Goal: Task Accomplishment & Management: Manage account settings

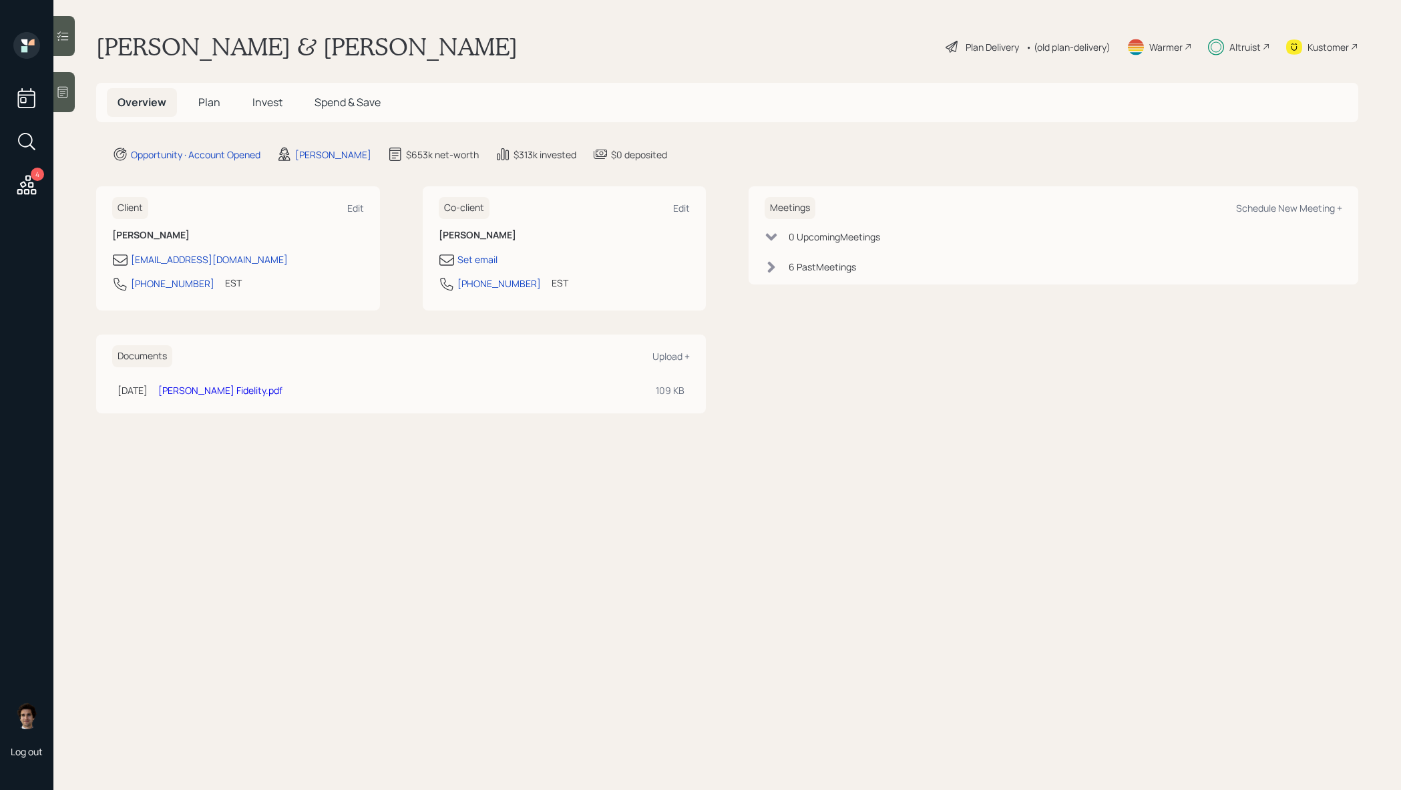
click at [293, 95] on div "Overview Plan Invest Spend & Save" at bounding box center [249, 102] width 284 height 29
click at [272, 98] on span "Invest" at bounding box center [267, 102] width 30 height 15
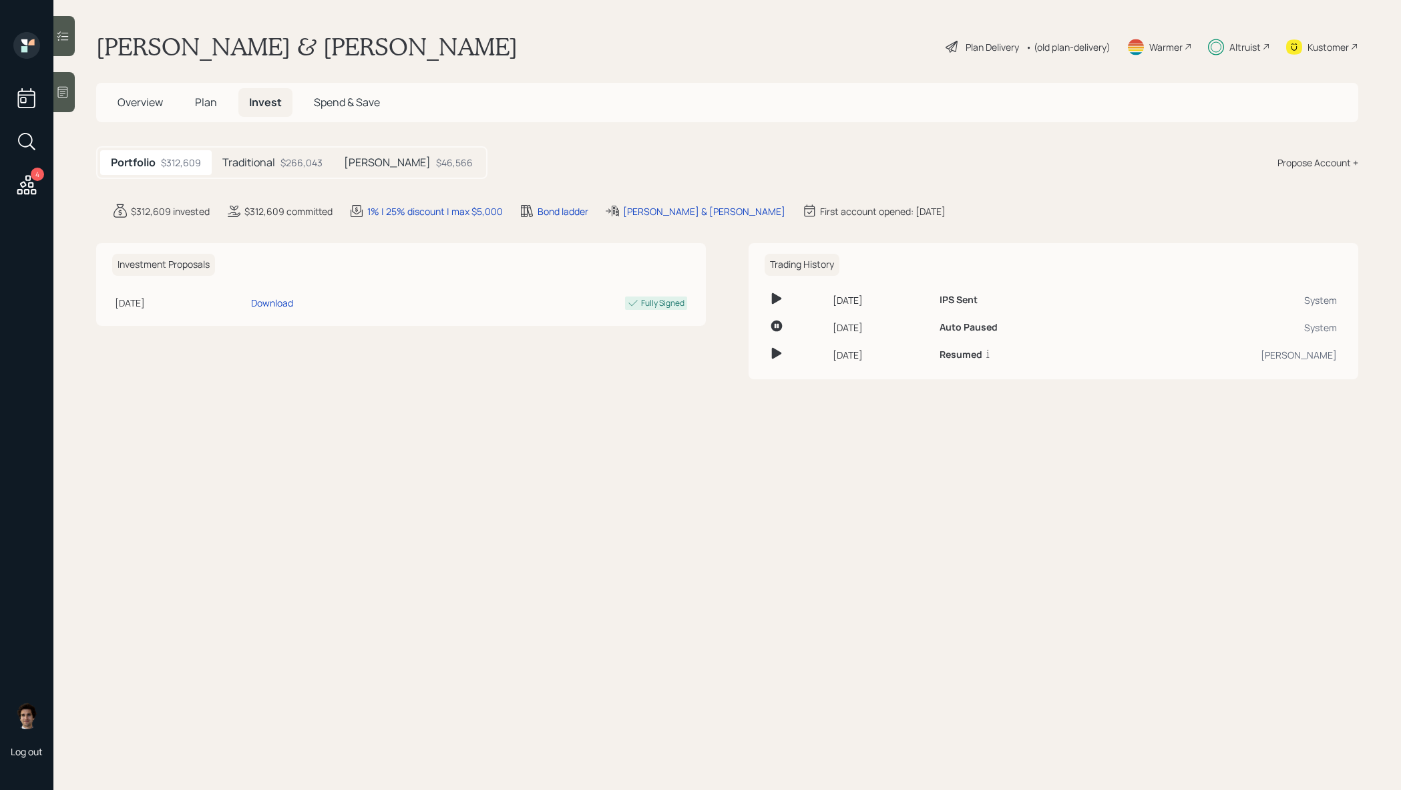
click at [309, 164] on div "$266,043" at bounding box center [301, 163] width 42 height 14
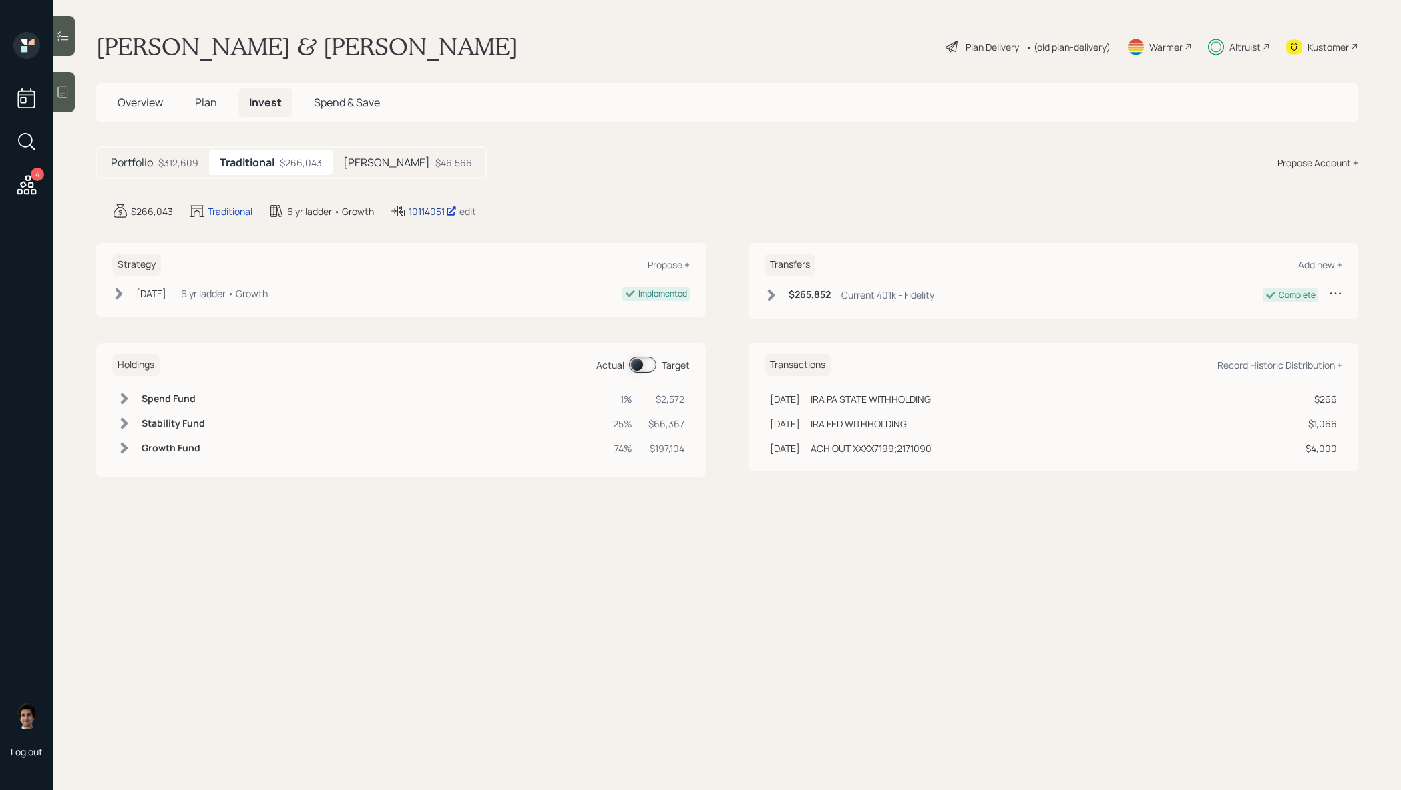
click at [427, 212] on div "10114051" at bounding box center [433, 211] width 48 height 14
click at [435, 214] on div "10114051" at bounding box center [433, 211] width 48 height 14
drag, startPoint x: 212, startPoint y: 124, endPoint x: 212, endPoint y: 107, distance: 16.7
click at [212, 123] on main "[PERSON_NAME] & [PERSON_NAME] Plan Delivery • (old plan-delivery) Warmer Altrui…" at bounding box center [726, 395] width 1347 height 790
click at [212, 107] on span "Plan" at bounding box center [206, 102] width 22 height 15
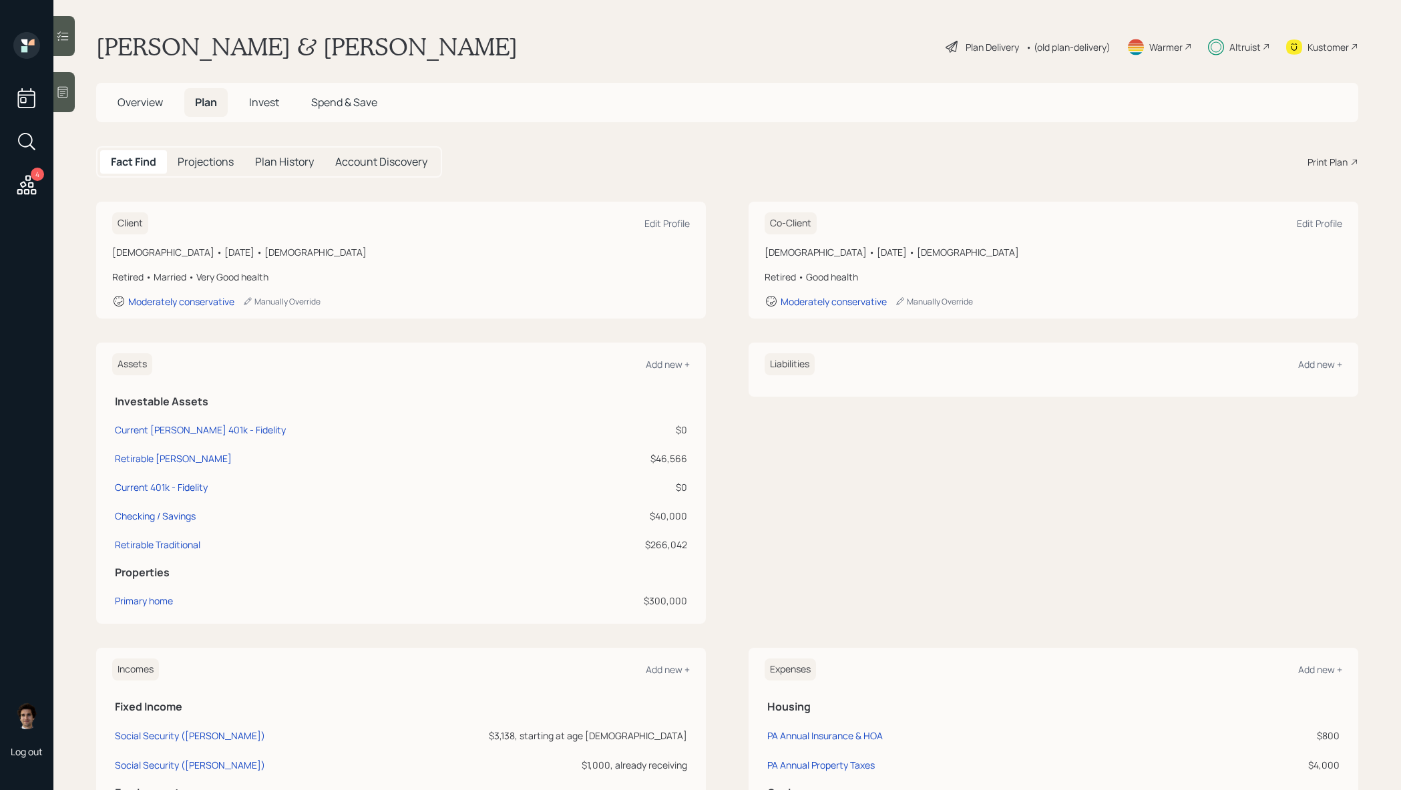
click at [995, 47] on div "Plan Delivery" at bounding box center [991, 47] width 53 height 14
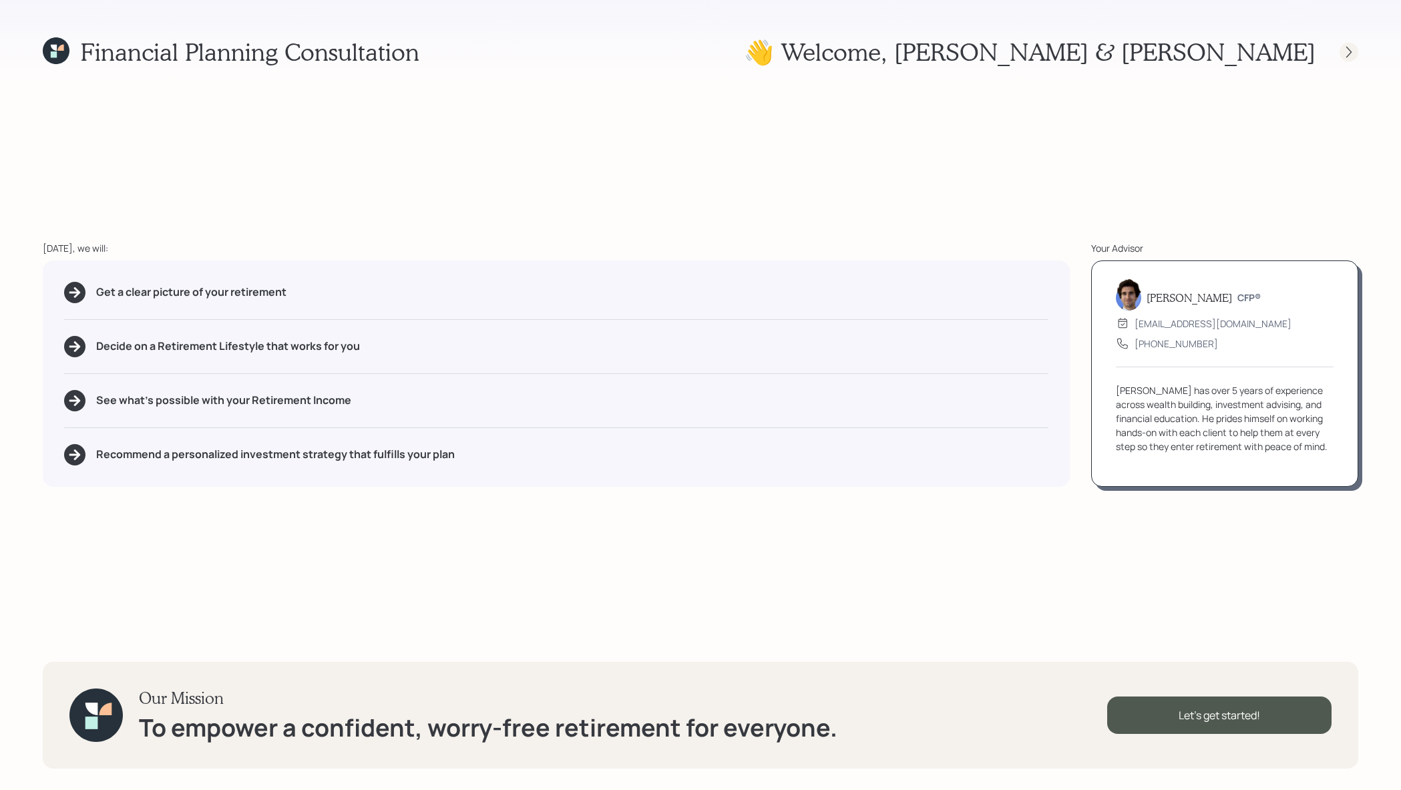
click at [1353, 52] on icon at bounding box center [1348, 51] width 13 height 13
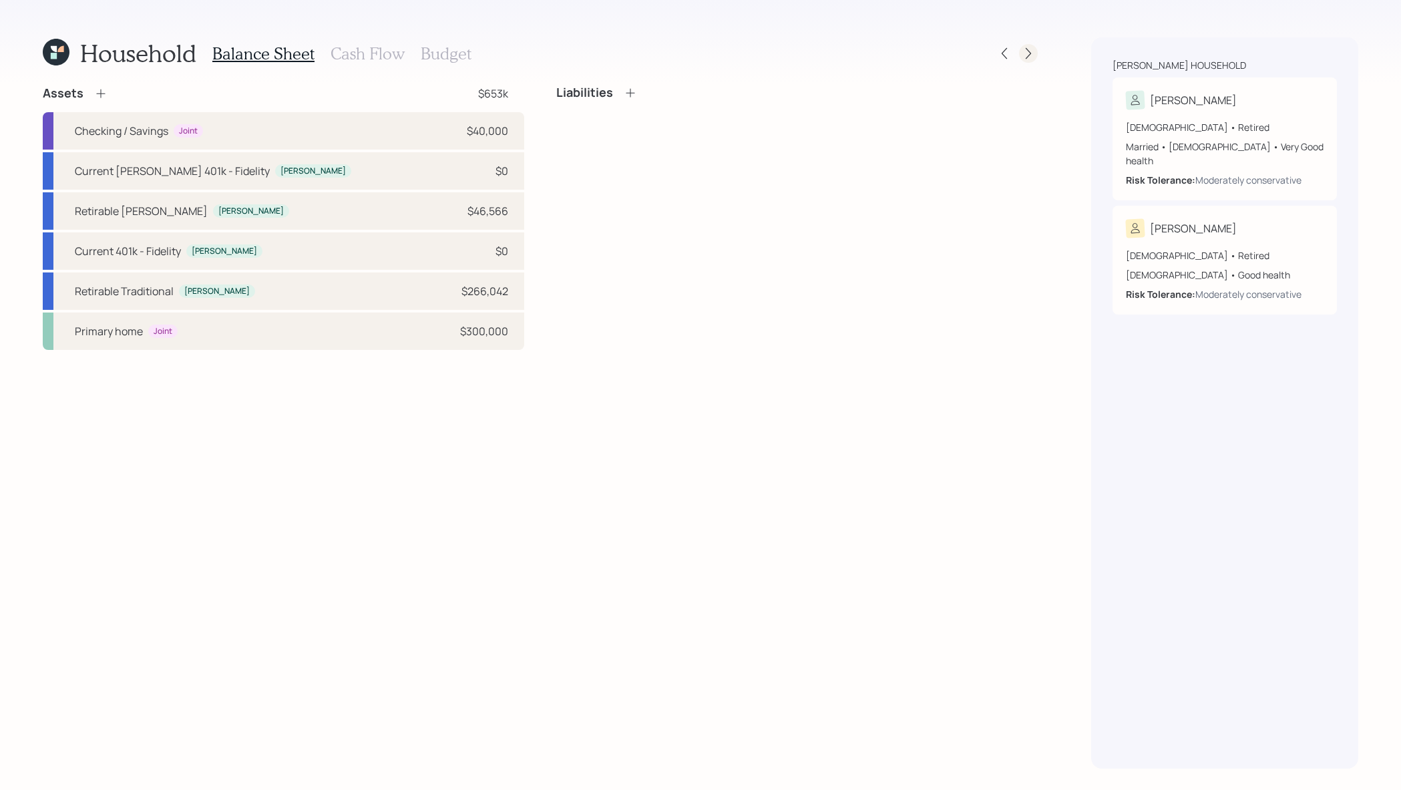
click at [1025, 57] on icon at bounding box center [1028, 53] width 13 height 13
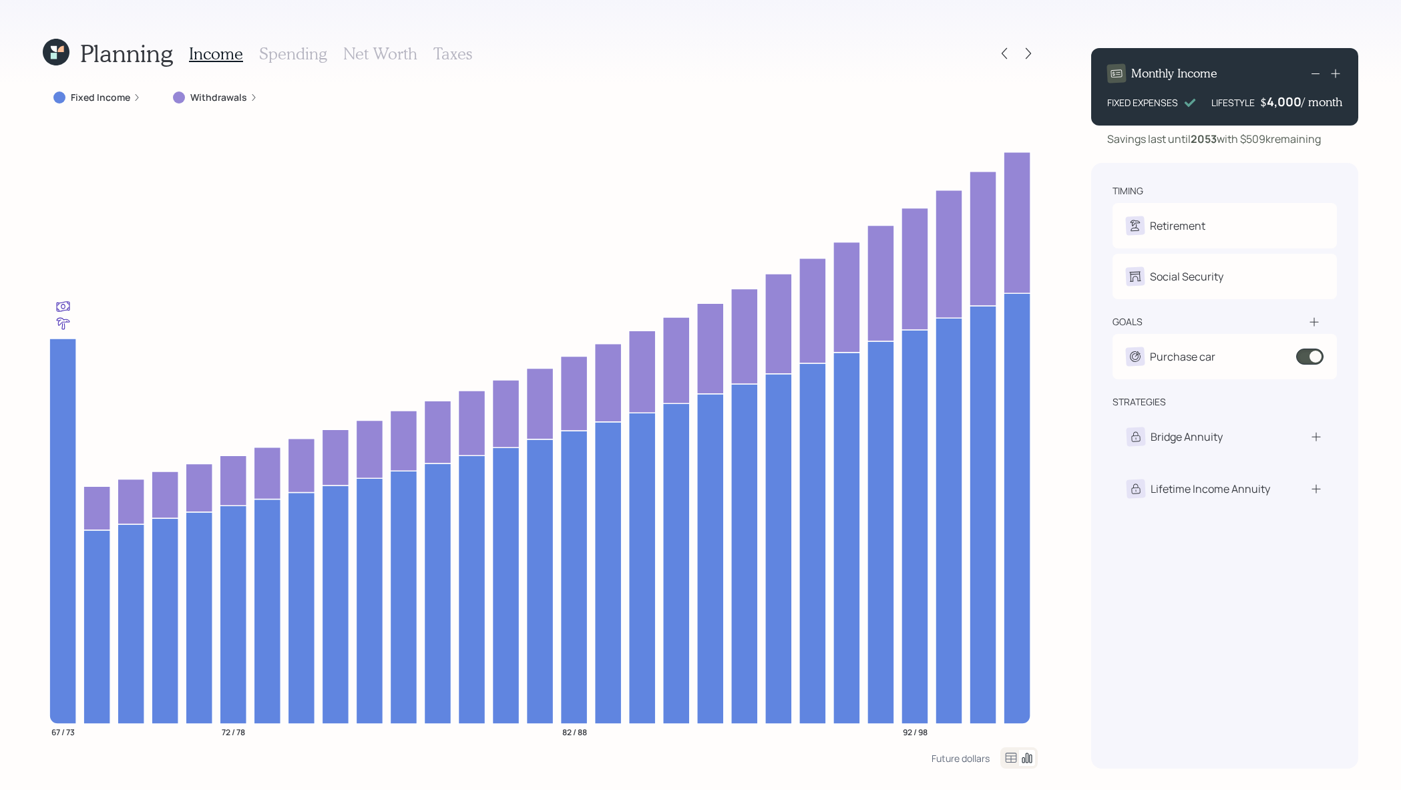
click at [88, 91] on label "Fixed Income" at bounding box center [100, 97] width 59 height 13
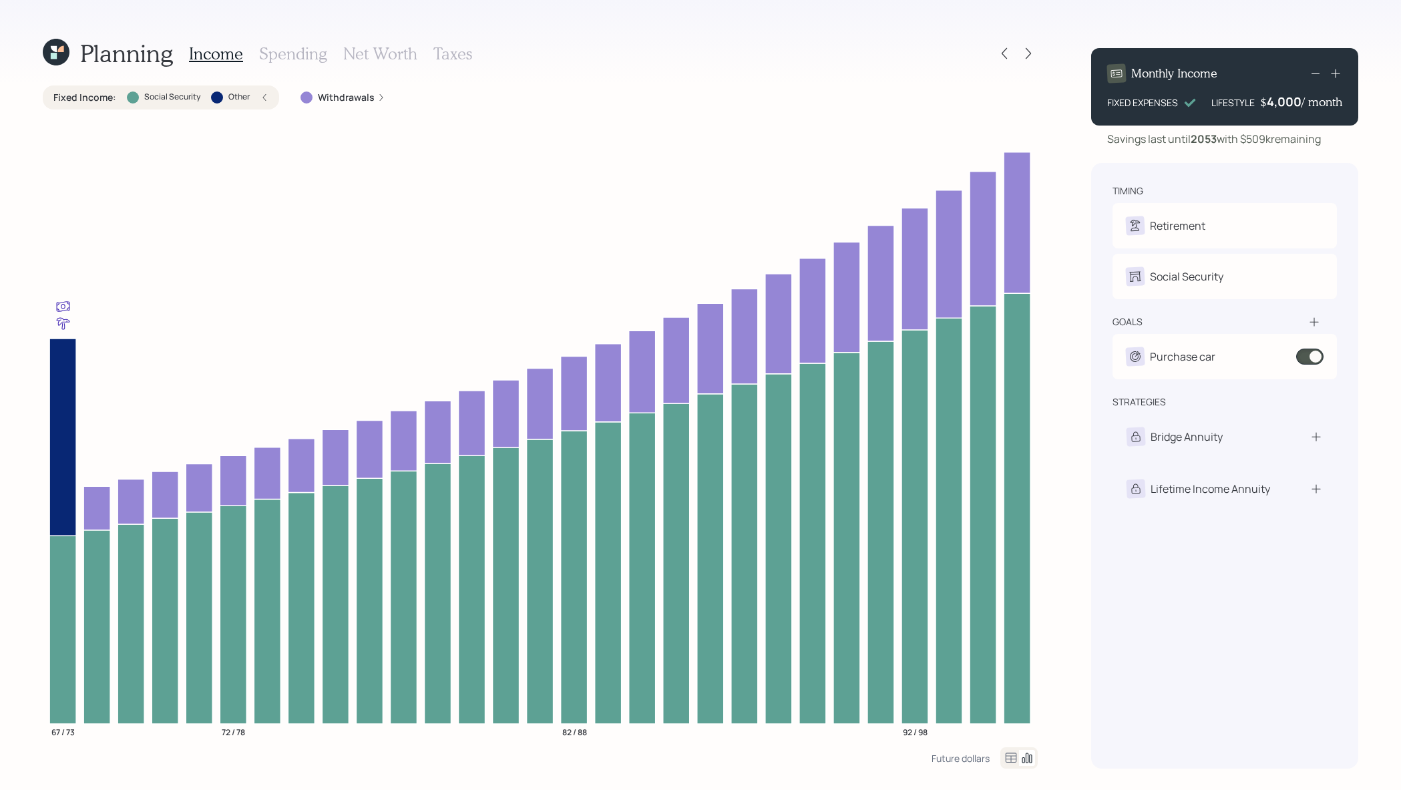
click at [87, 91] on label "Fixed Income :" at bounding box center [84, 97] width 63 height 13
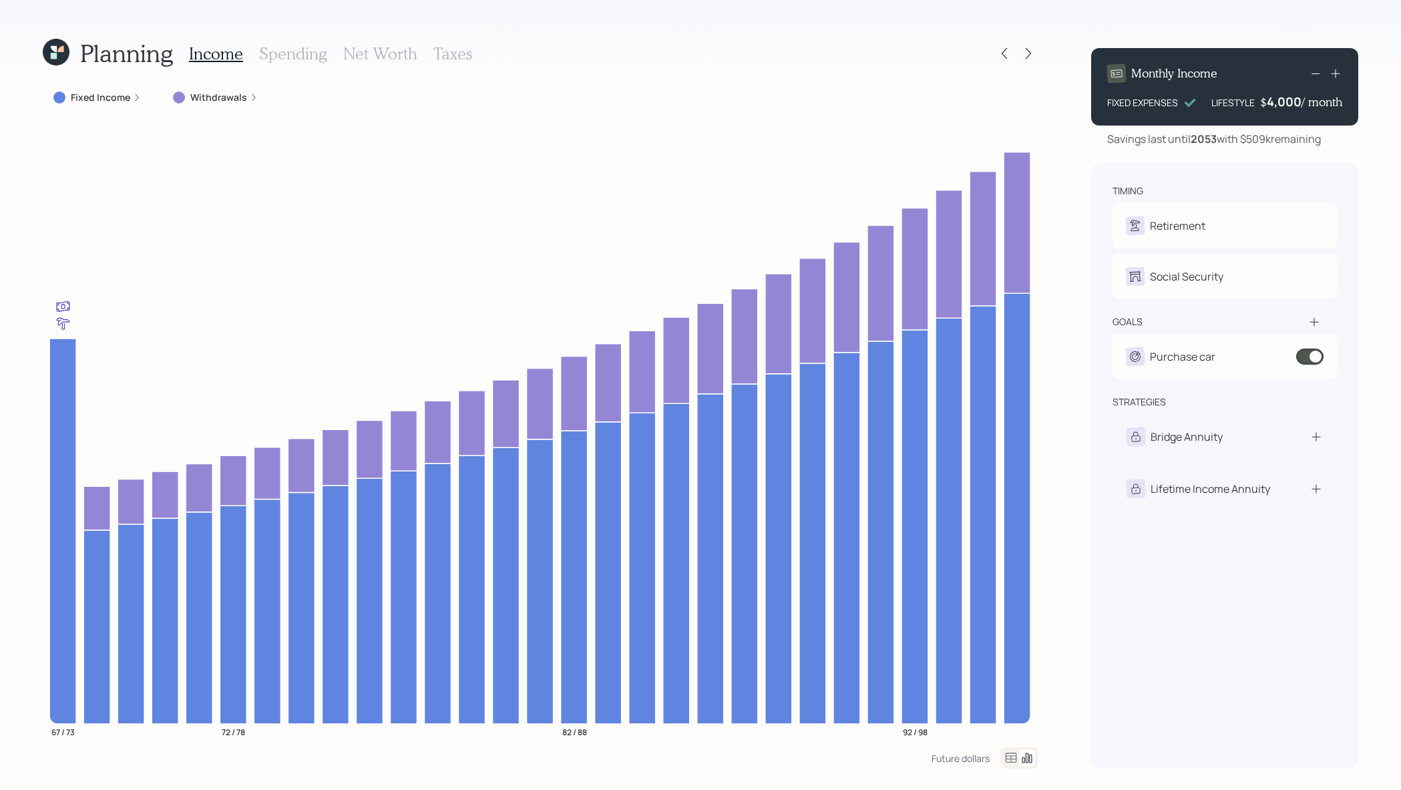
click at [83, 95] on label "Fixed Income" at bounding box center [100, 97] width 59 height 13
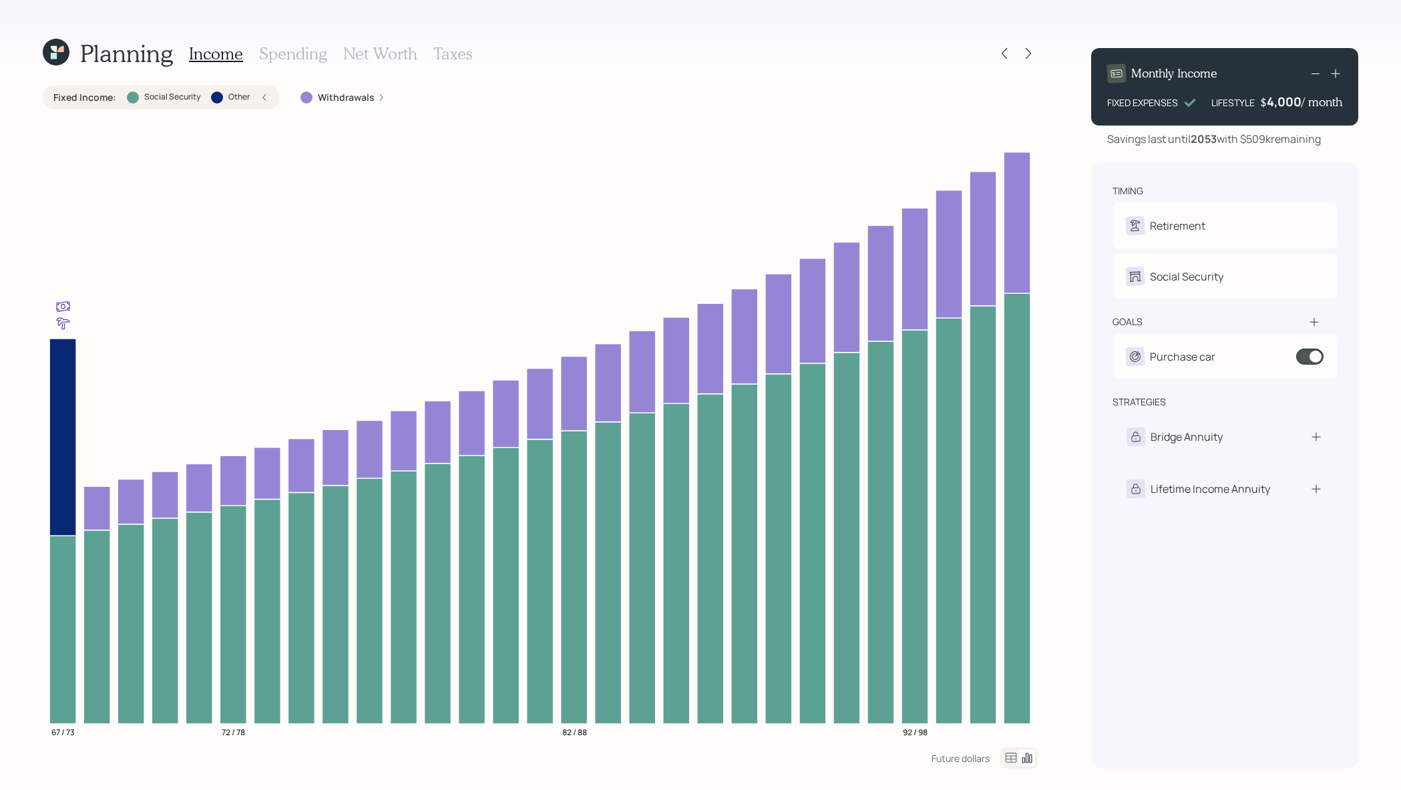
click at [83, 97] on label "Fixed Income :" at bounding box center [84, 97] width 63 height 13
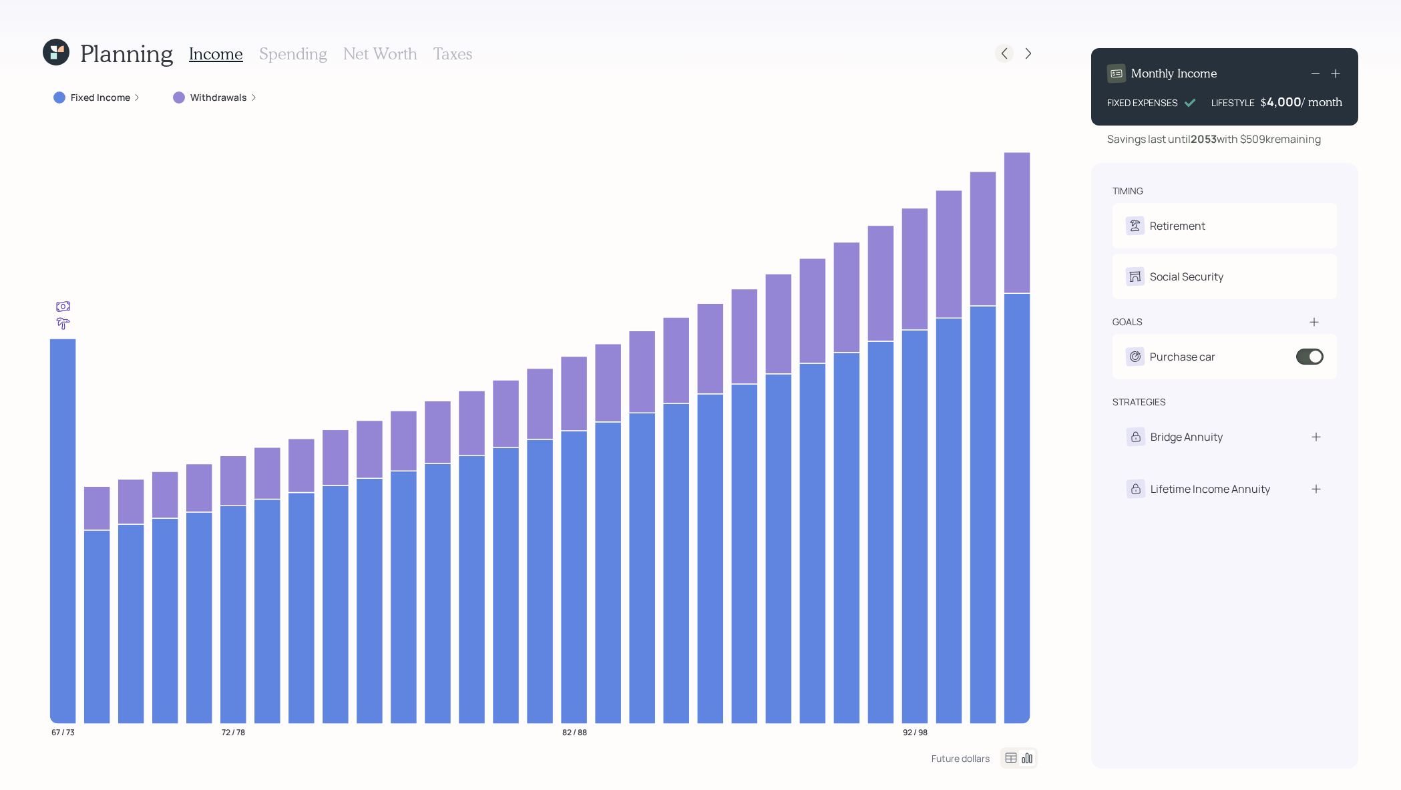
click at [1006, 47] on icon at bounding box center [1003, 53] width 13 height 13
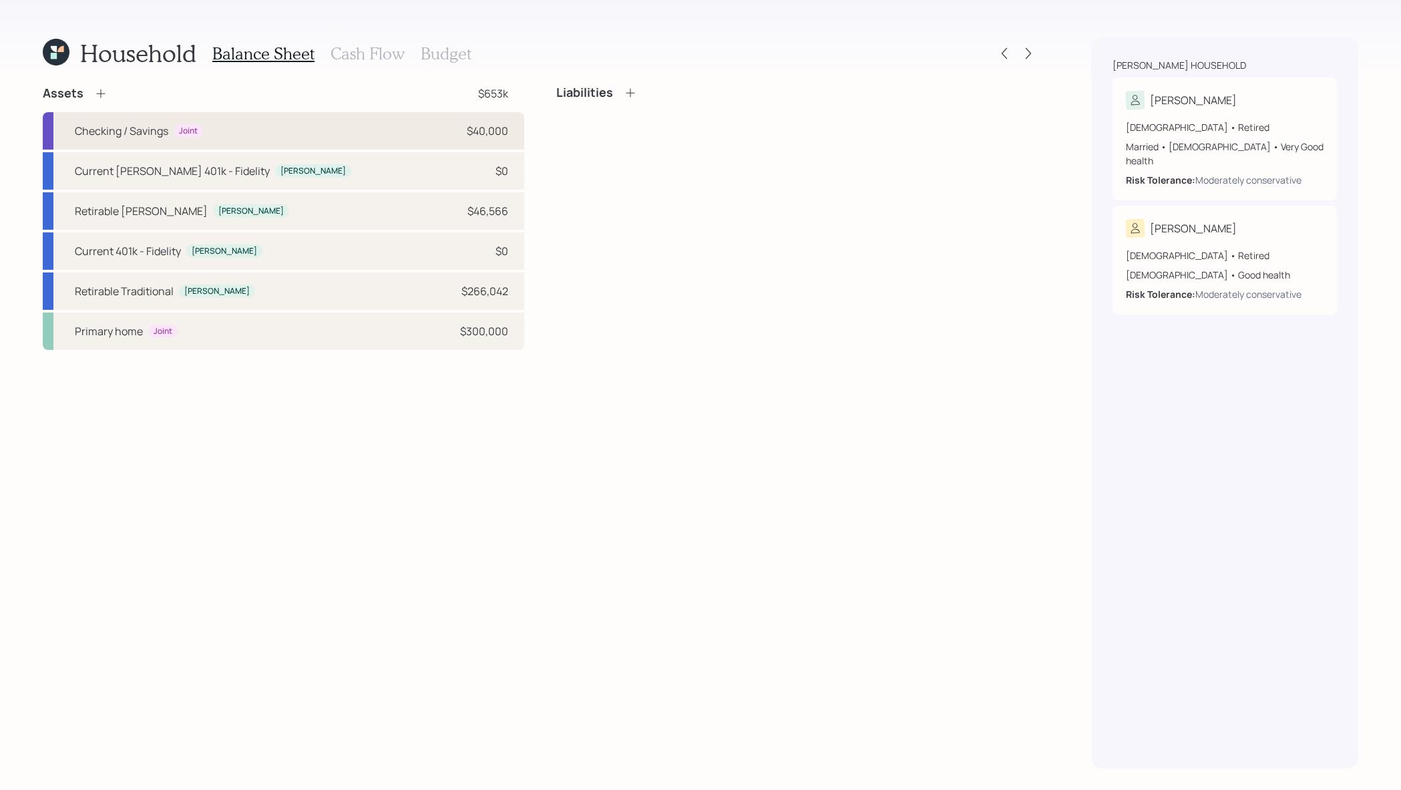
click at [381, 145] on div "Checking / Savings Joint $40,000" at bounding box center [283, 130] width 481 height 37
select select "emergency_fund"
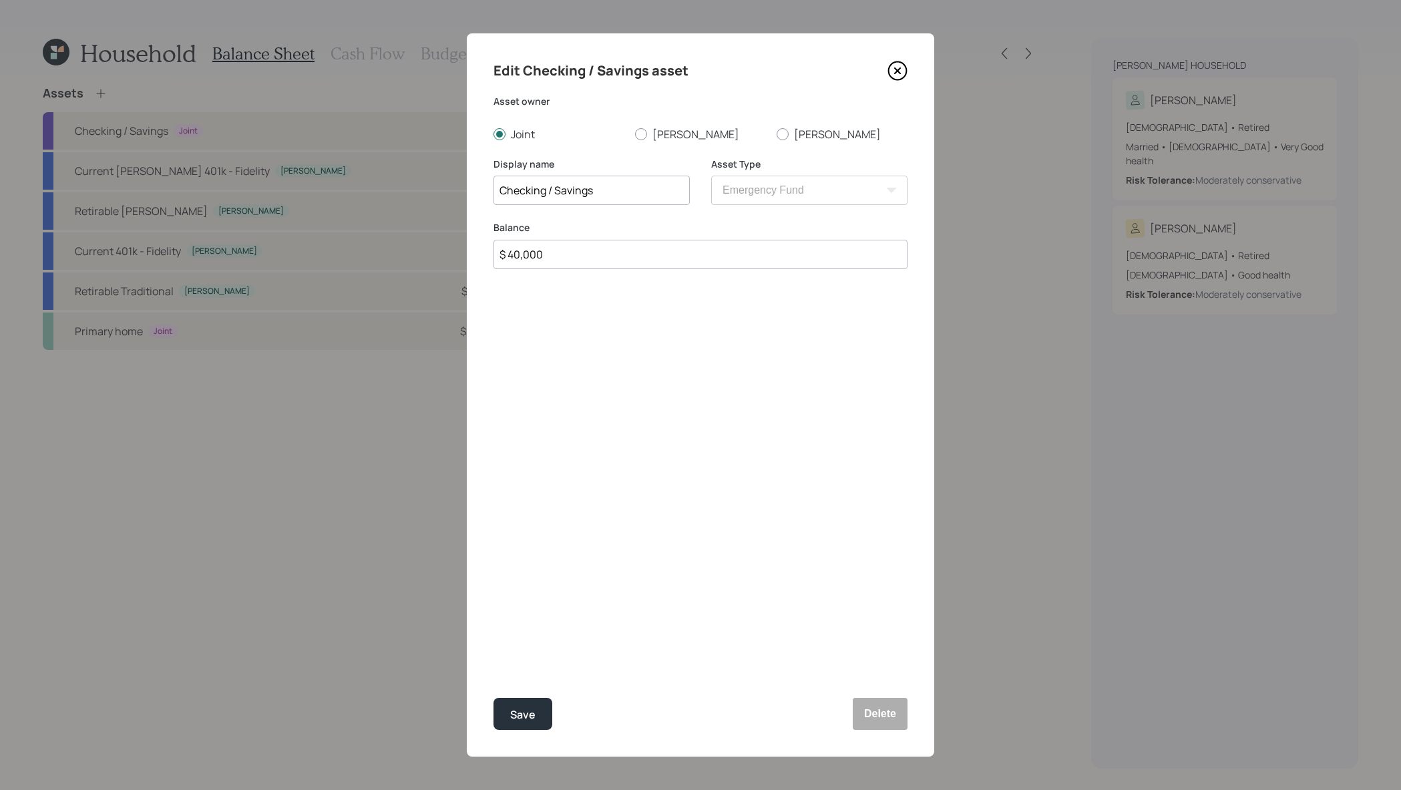
click at [903, 74] on icon at bounding box center [897, 71] width 20 height 20
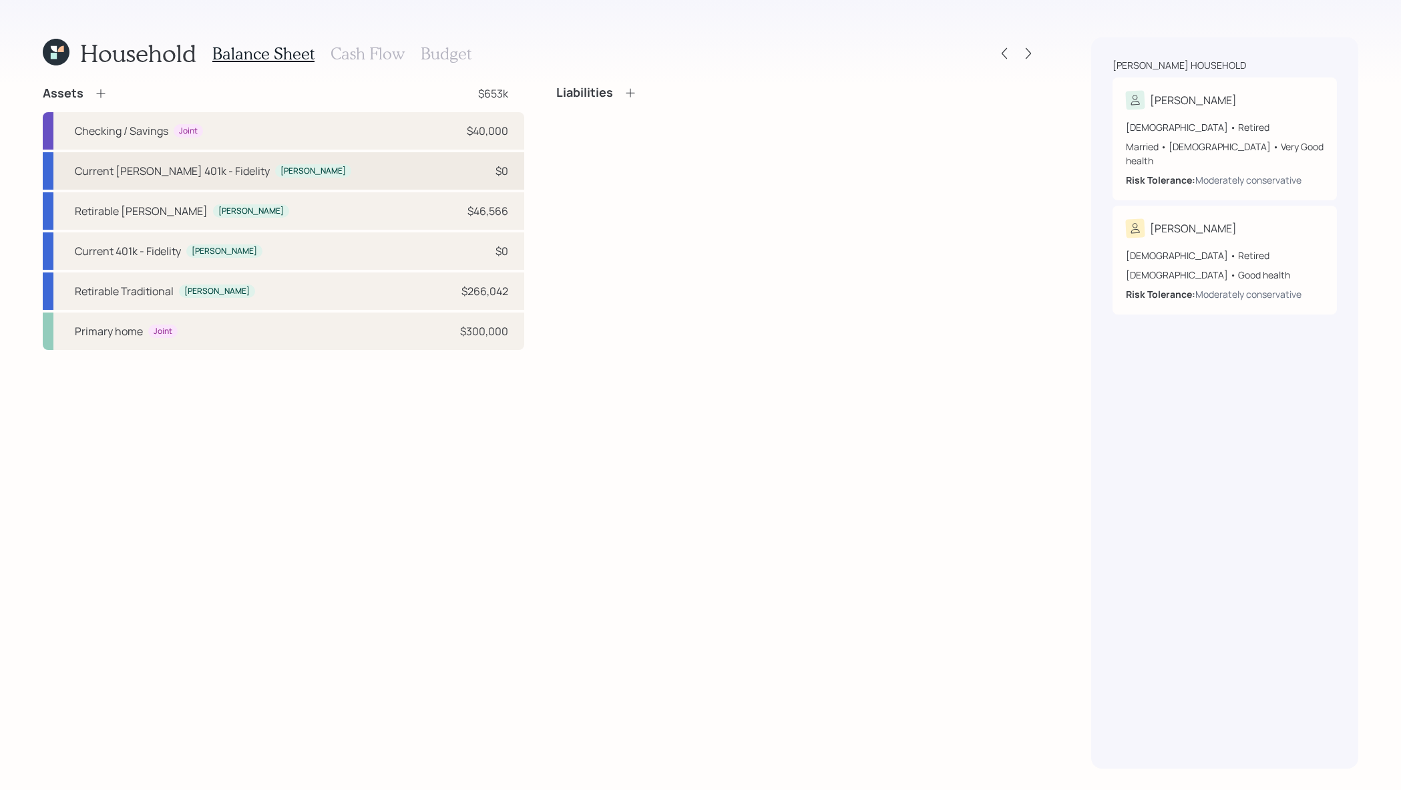
click at [442, 163] on div "Current [PERSON_NAME] 401k - Fidelity [PERSON_NAME] $0" at bounding box center [283, 170] width 481 height 37
select select "roth_401k"
select select "balanced"
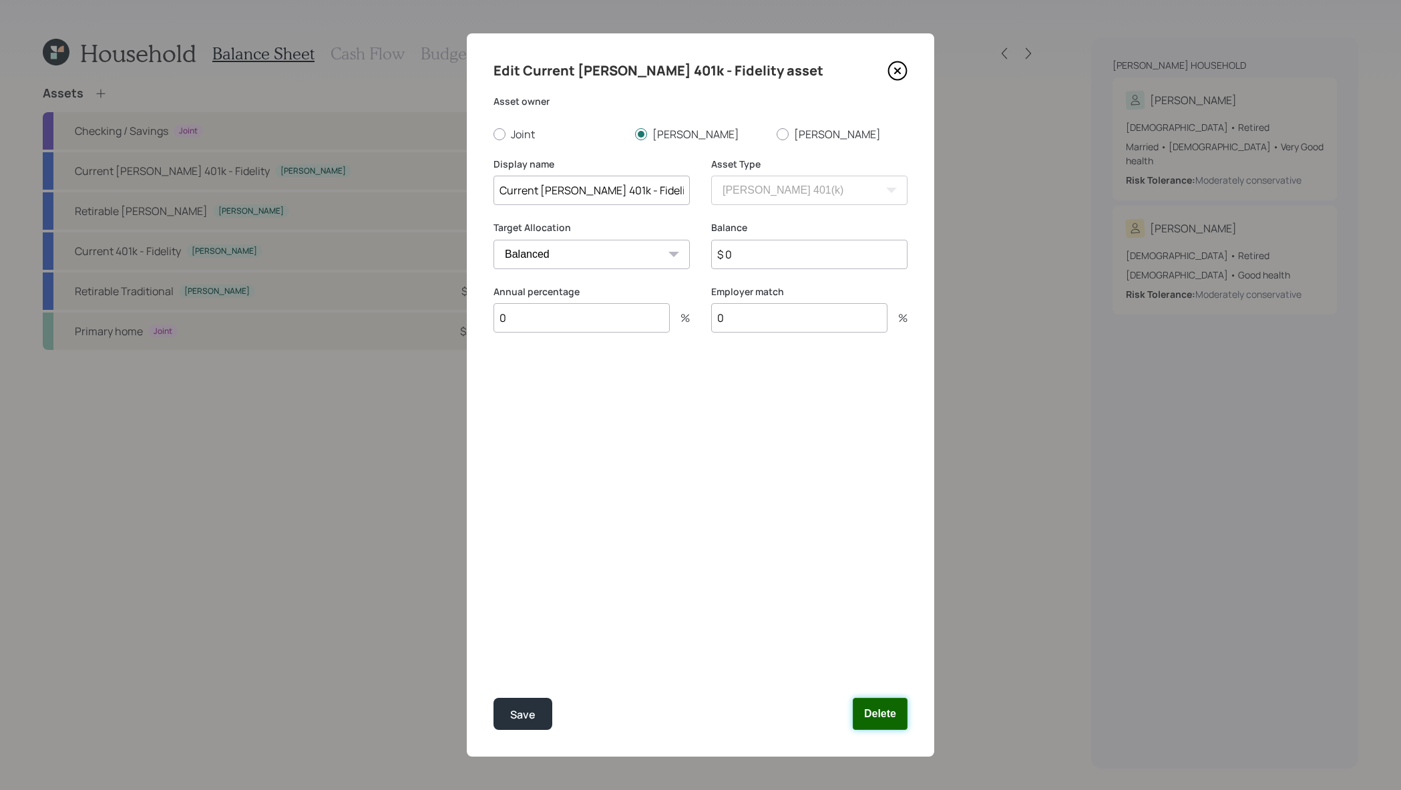
click at [875, 724] on button "Delete" at bounding box center [880, 714] width 55 height 32
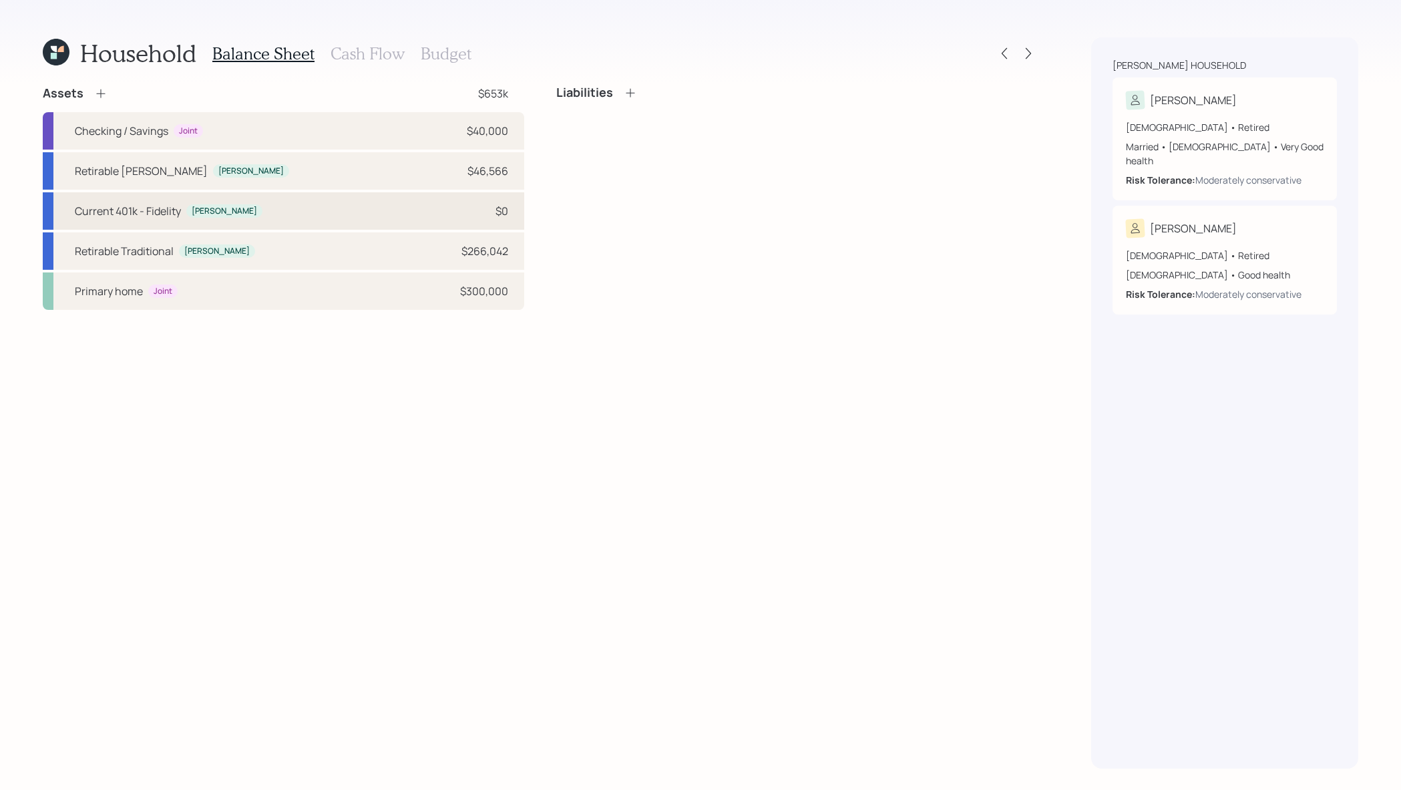
click at [448, 202] on div "Current 401k - Fidelity [PERSON_NAME] $0" at bounding box center [283, 210] width 481 height 37
select select "company_sponsored"
select select "balanced"
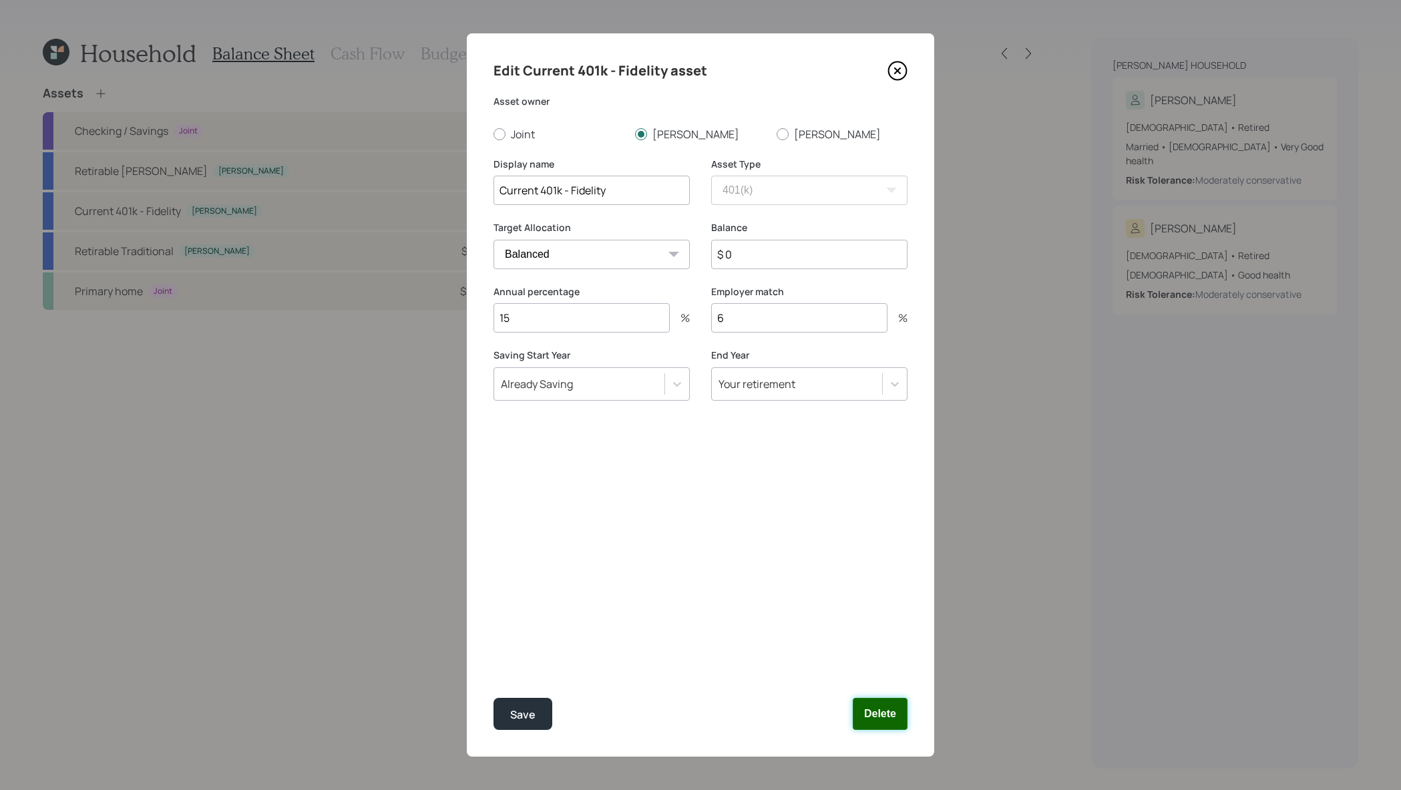
click at [893, 718] on button "Delete" at bounding box center [880, 714] width 55 height 32
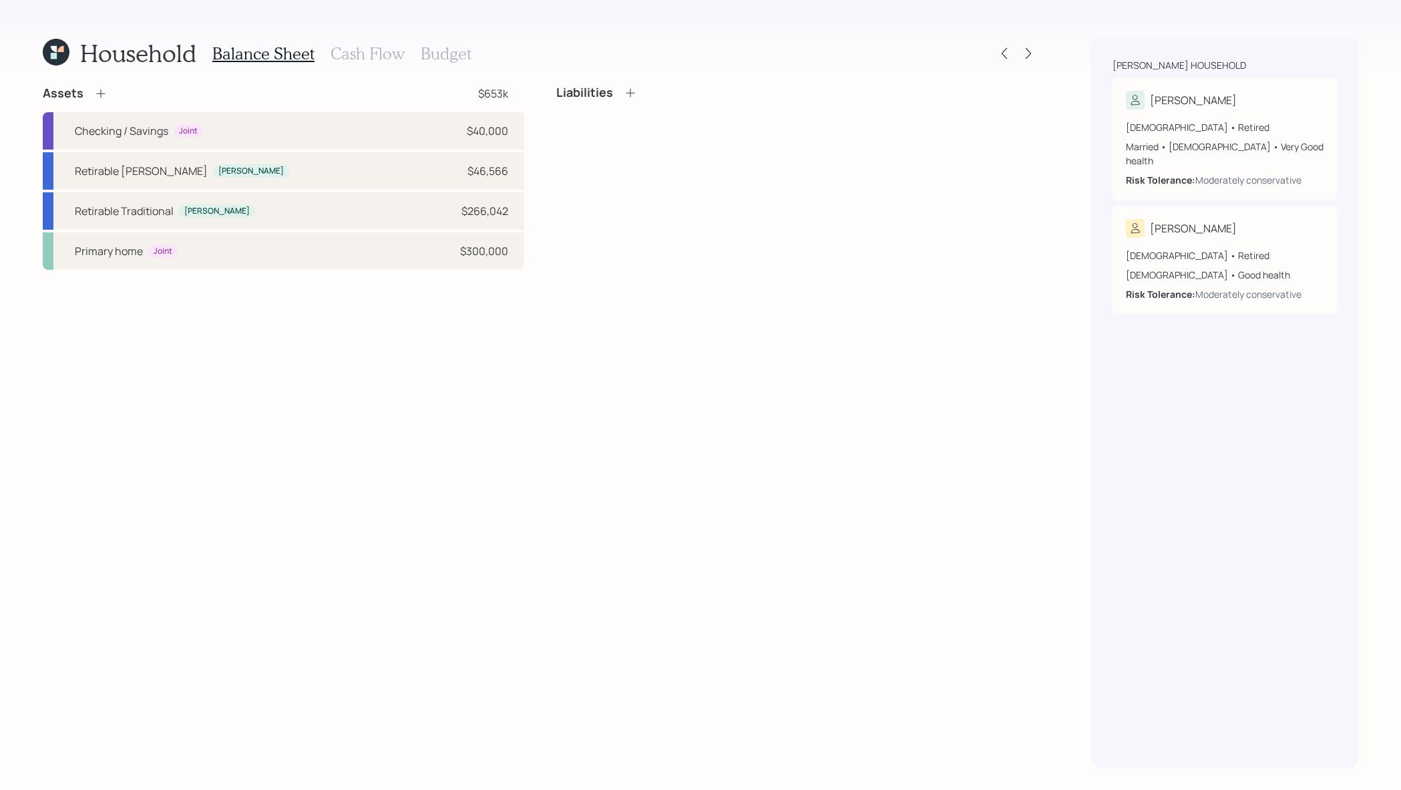
click at [61, 43] on icon at bounding box center [56, 52] width 27 height 27
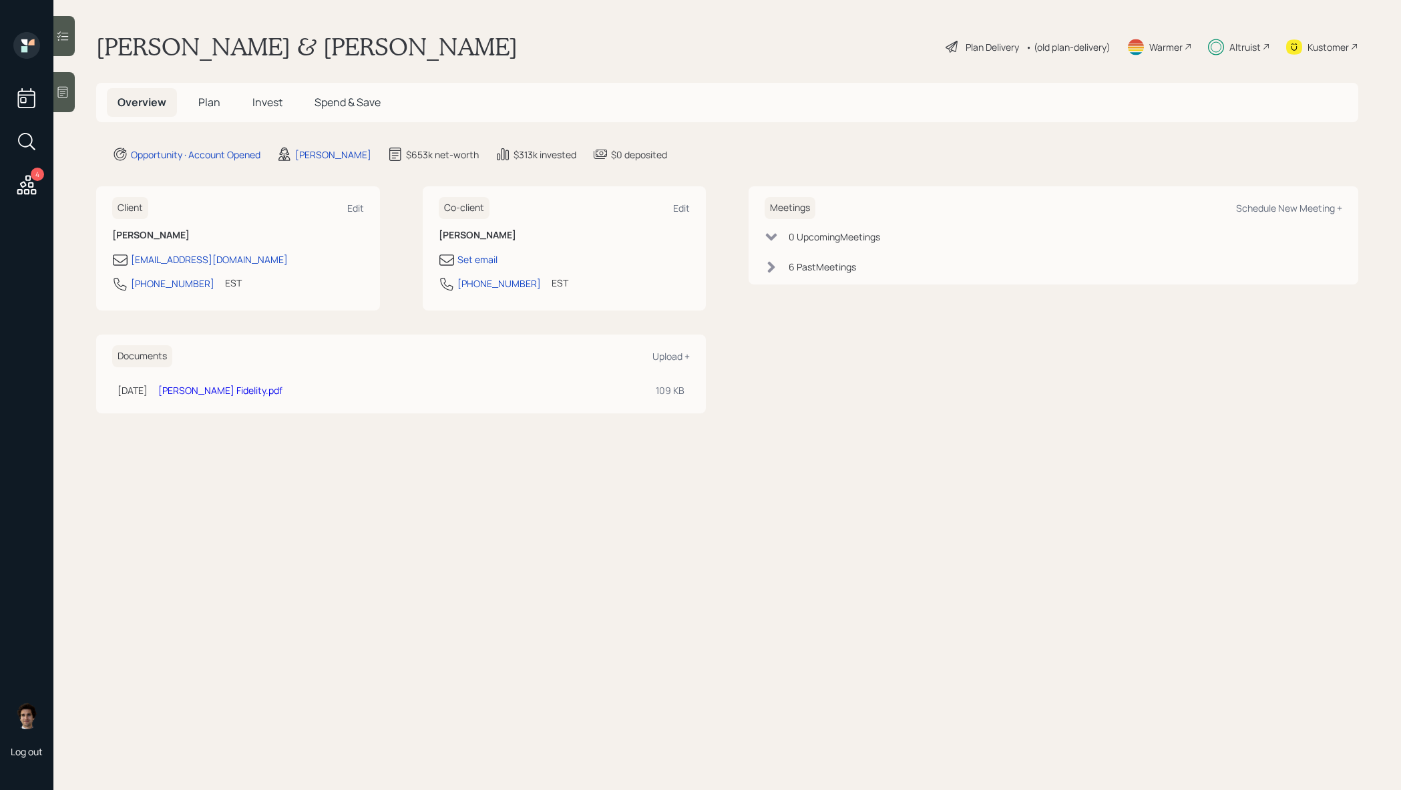
click at [262, 85] on div "Overview Plan Invest Spend & Save" at bounding box center [727, 102] width 1262 height 39
click at [196, 94] on h5 "Plan" at bounding box center [209, 102] width 43 height 29
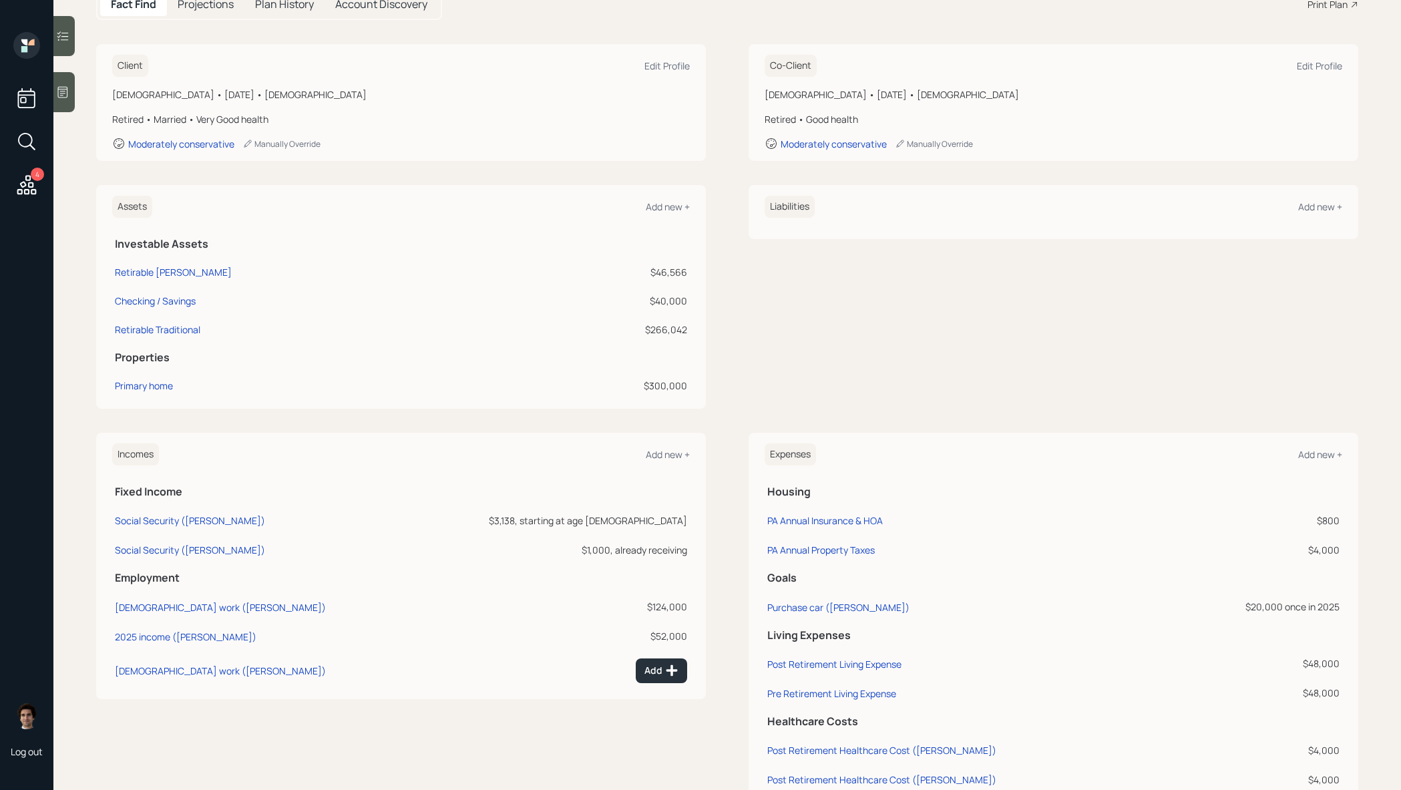
scroll to position [178, 0]
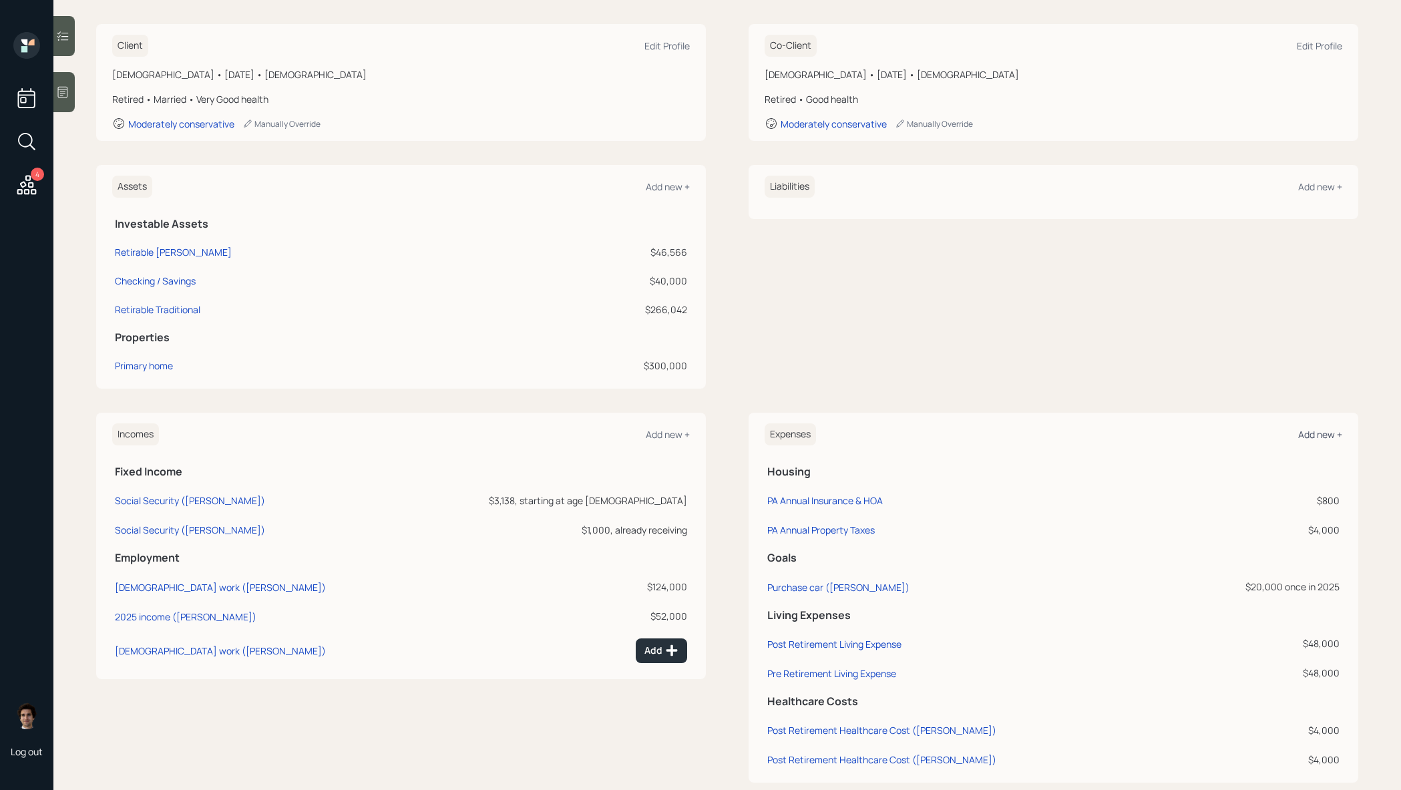
click at [1324, 428] on div "Add new +" at bounding box center [1320, 434] width 44 height 13
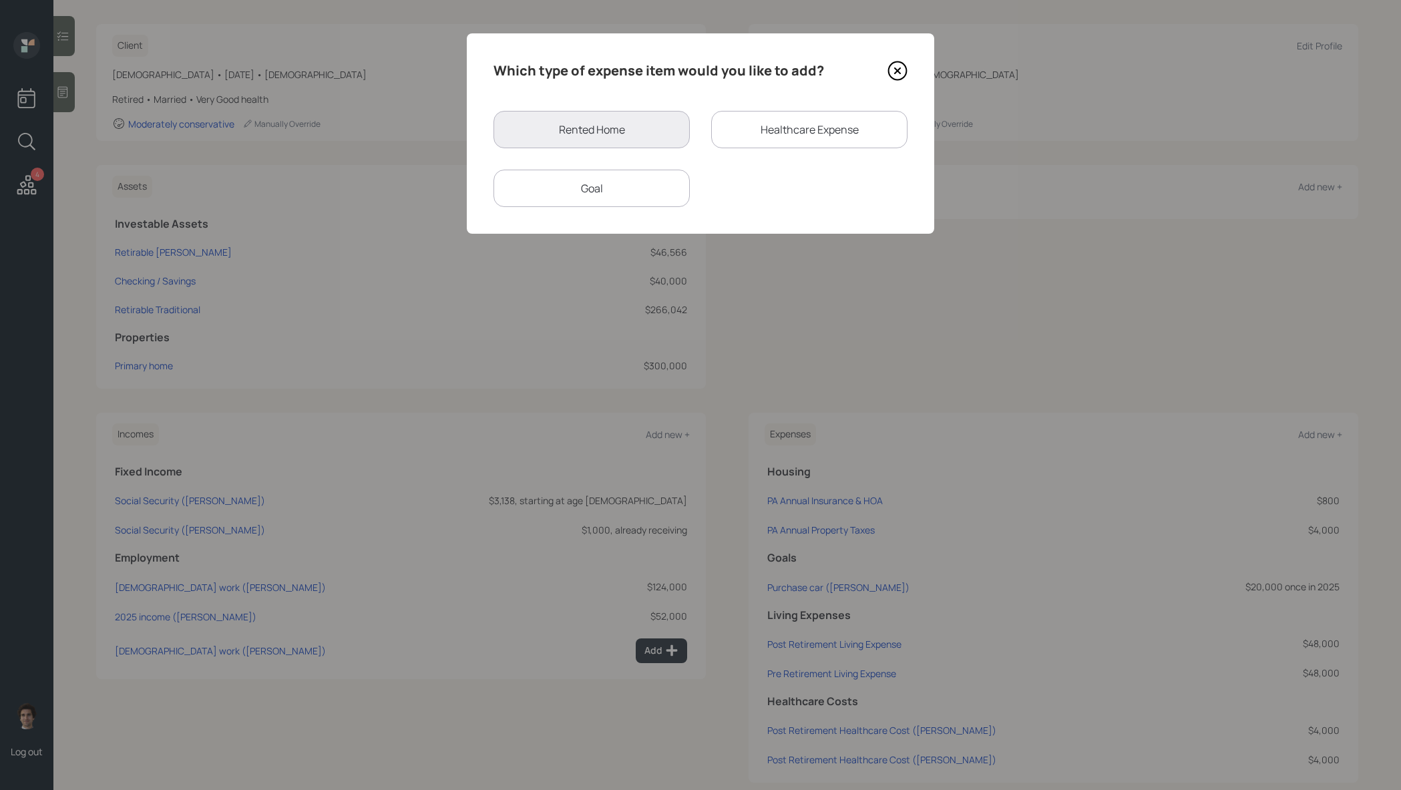
click at [680, 183] on div "Goal" at bounding box center [591, 188] width 196 height 37
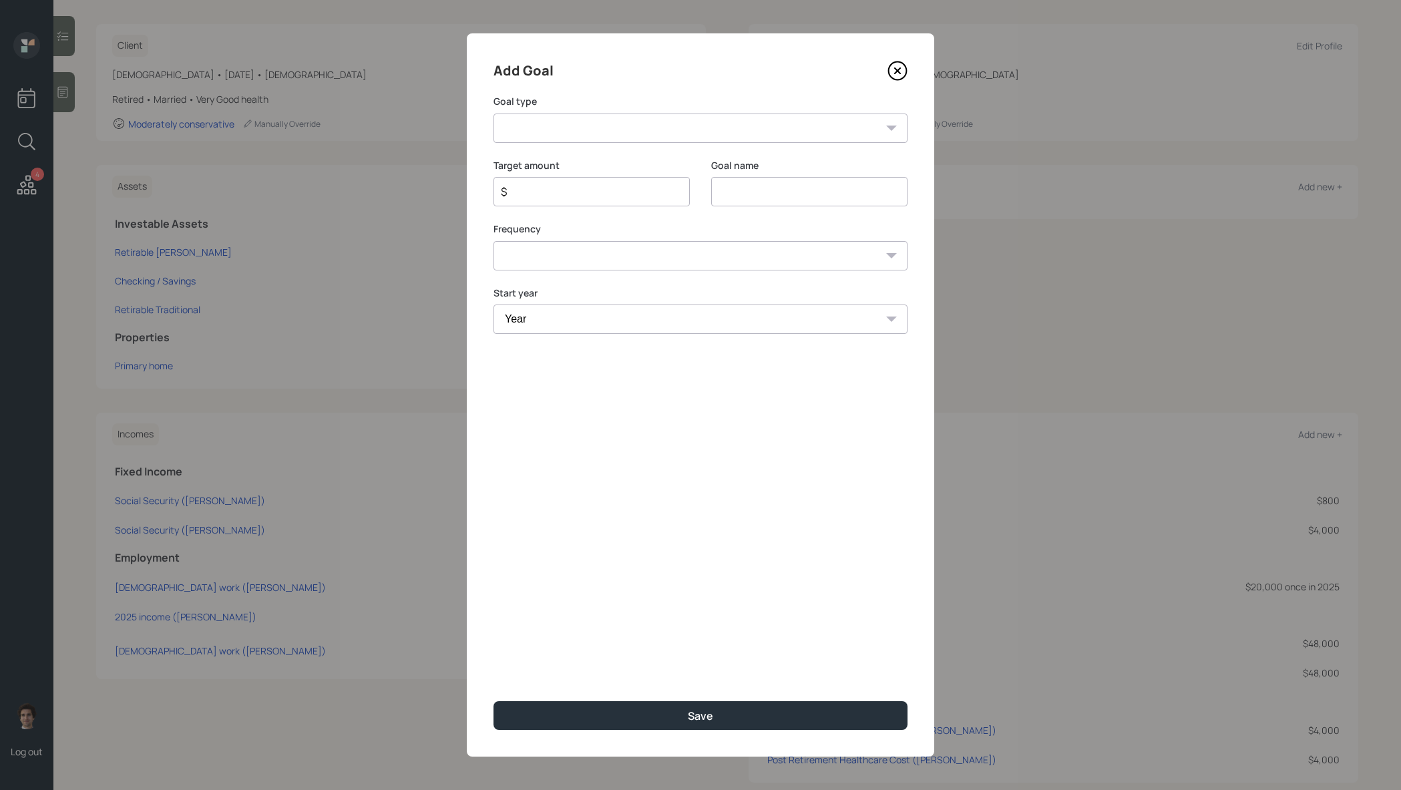
click at [716, 130] on select "Create an emergency fund Donate to charity Purchase a home Make a purchase Supp…" at bounding box center [700, 128] width 414 height 29
select select "other"
click at [493, 114] on select "Create an emergency fund Donate to charity Purchase a home Make a purchase Supp…" at bounding box center [700, 128] width 414 height 29
type input "Other"
click at [582, 184] on input "$" at bounding box center [586, 192] width 174 height 16
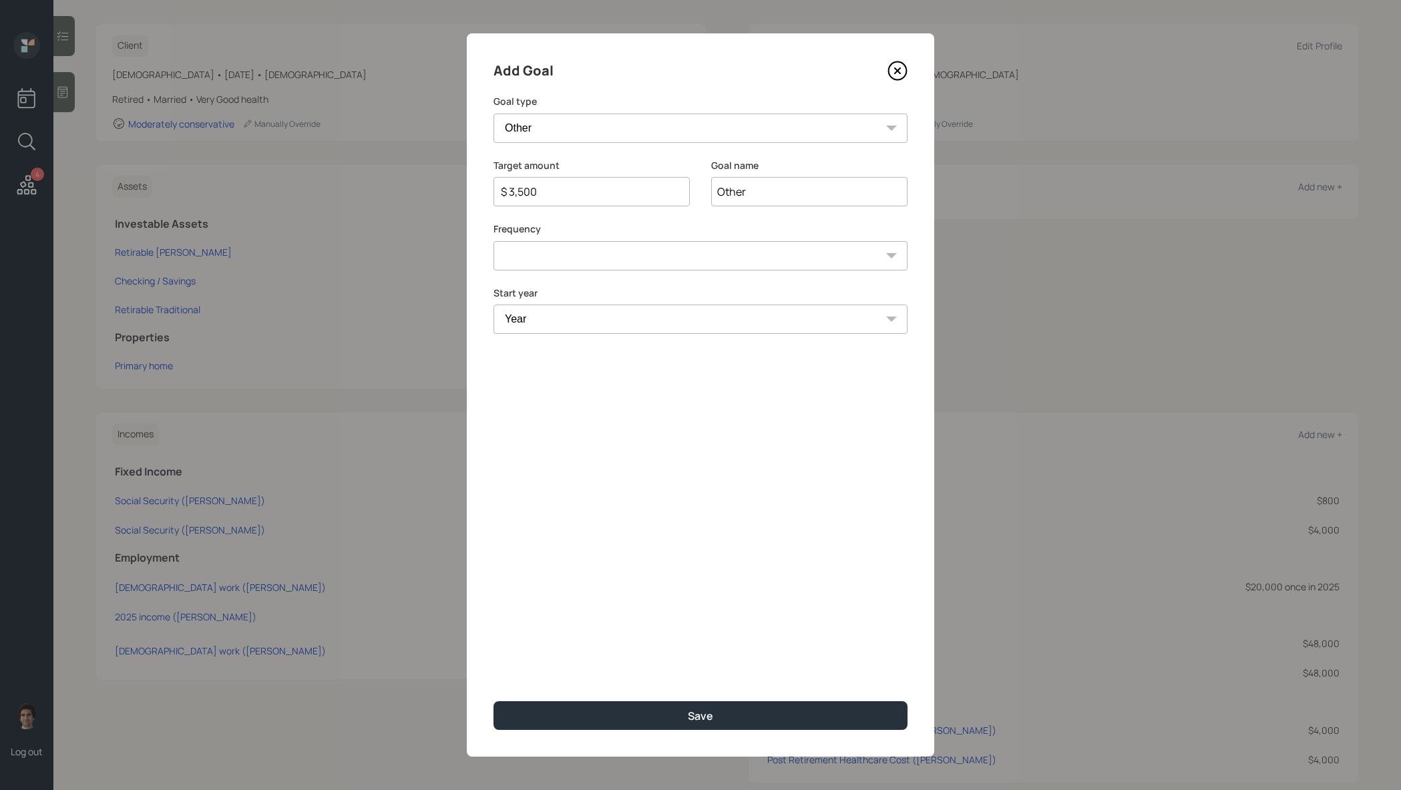
type input "$ 3,500"
click at [734, 184] on input "Other" at bounding box center [809, 191] width 196 height 29
type input "[DATE] requested withdrawal"
click at [746, 250] on select "One time Every 1 year Every 2 years Every 3 years Every 4 years Every 5 years E…" at bounding box center [700, 255] width 414 height 29
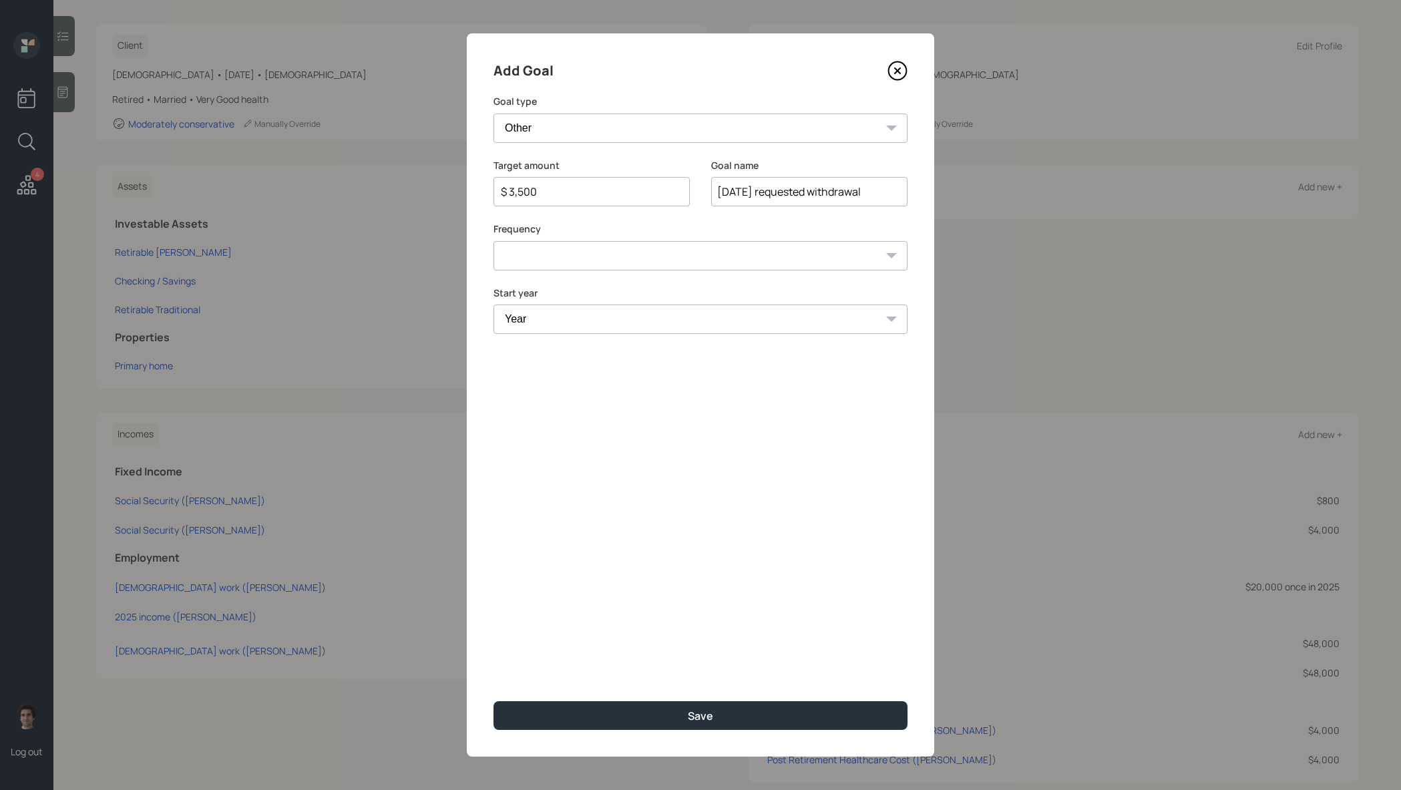
select select "0"
click at [493, 241] on select "One time Every 1 year Every 2 years Every 3 years Every 4 years Every 5 years E…" at bounding box center [700, 255] width 414 height 29
click at [731, 305] on select "Year [DATE] 2026 2027 2028 2029 2030 2031 2032 2033 2034 2035 2036 2037 2038 20…" at bounding box center [700, 318] width 414 height 29
select select "2025"
click at [493, 304] on select "Year [DATE] 2026 2027 2028 2029 2030 2031 2032 2033 2034 2035 2036 2037 2038 20…" at bounding box center [700, 318] width 414 height 29
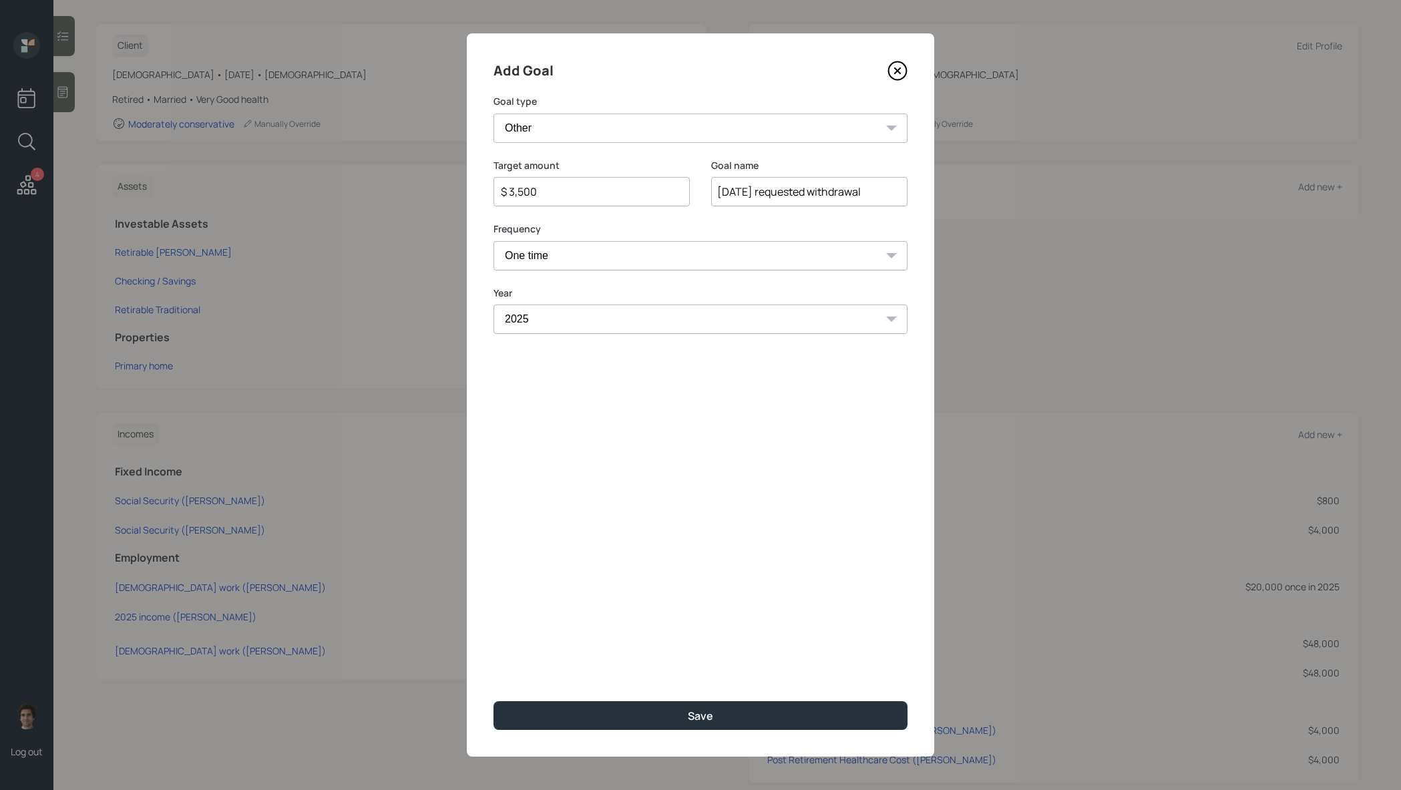
click at [682, 698] on div "Add Goal Goal type Create an emergency fund Donate to charity Purchase a home M…" at bounding box center [700, 394] width 467 height 723
click at [686, 706] on button "Save" at bounding box center [700, 715] width 414 height 29
type input "$"
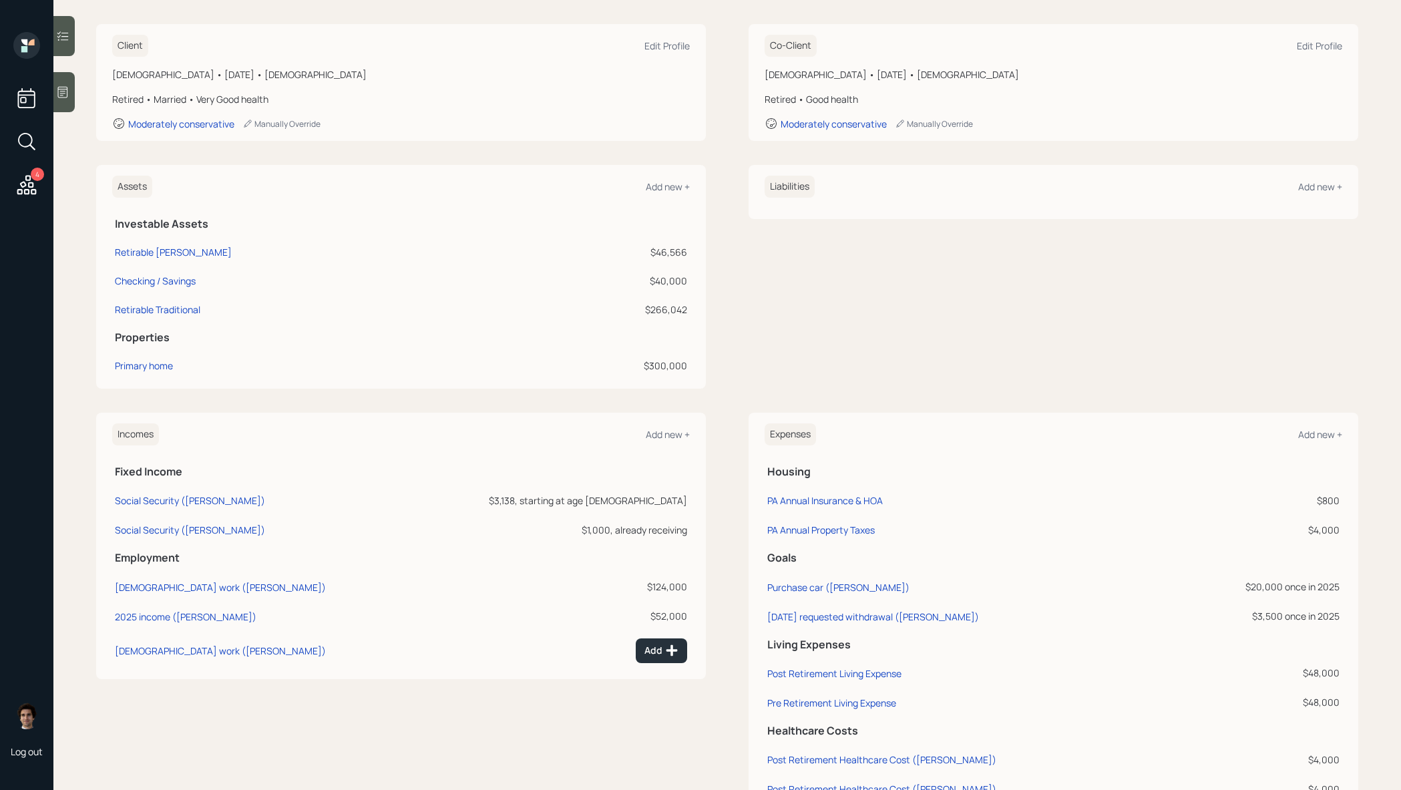
scroll to position [27, 0]
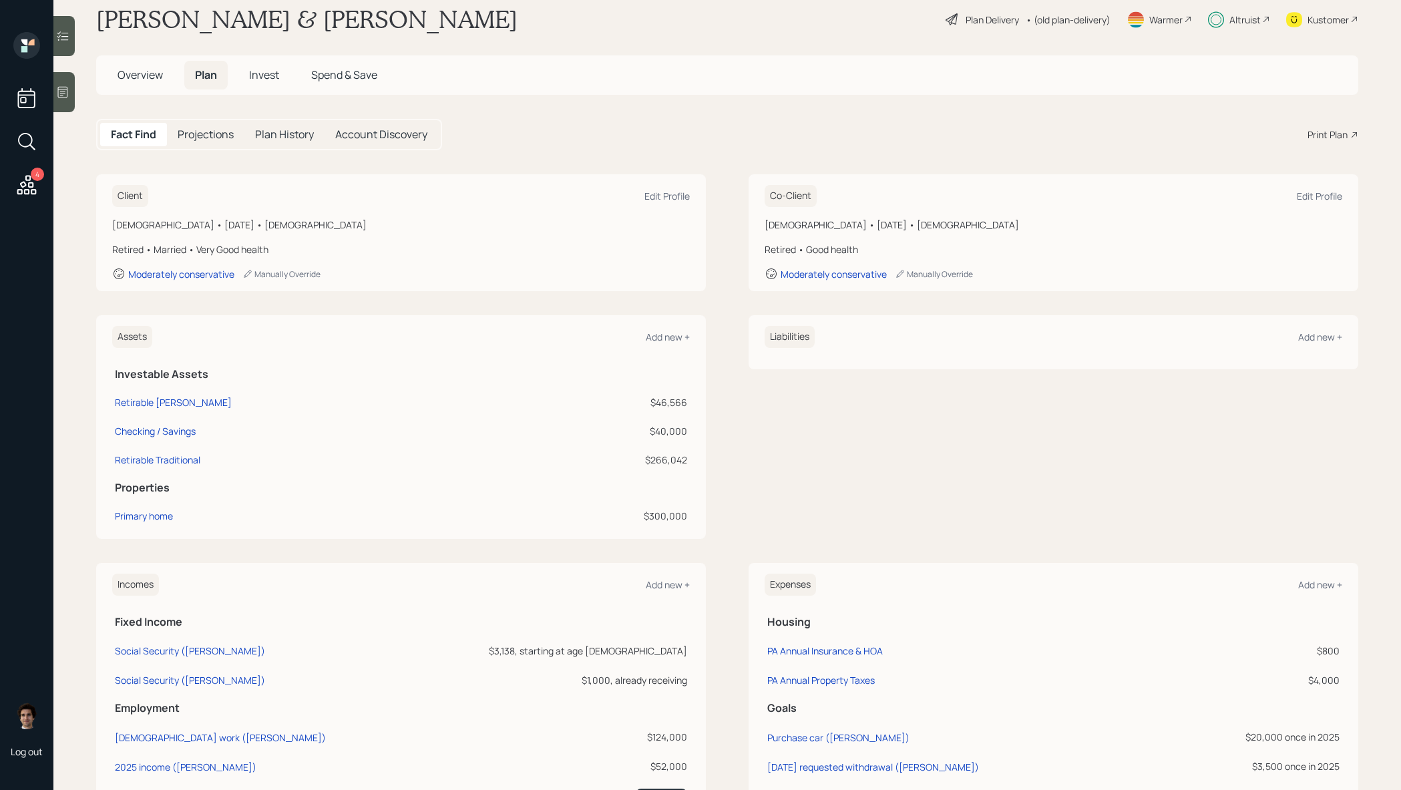
click at [27, 181] on icon at bounding box center [27, 185] width 24 height 24
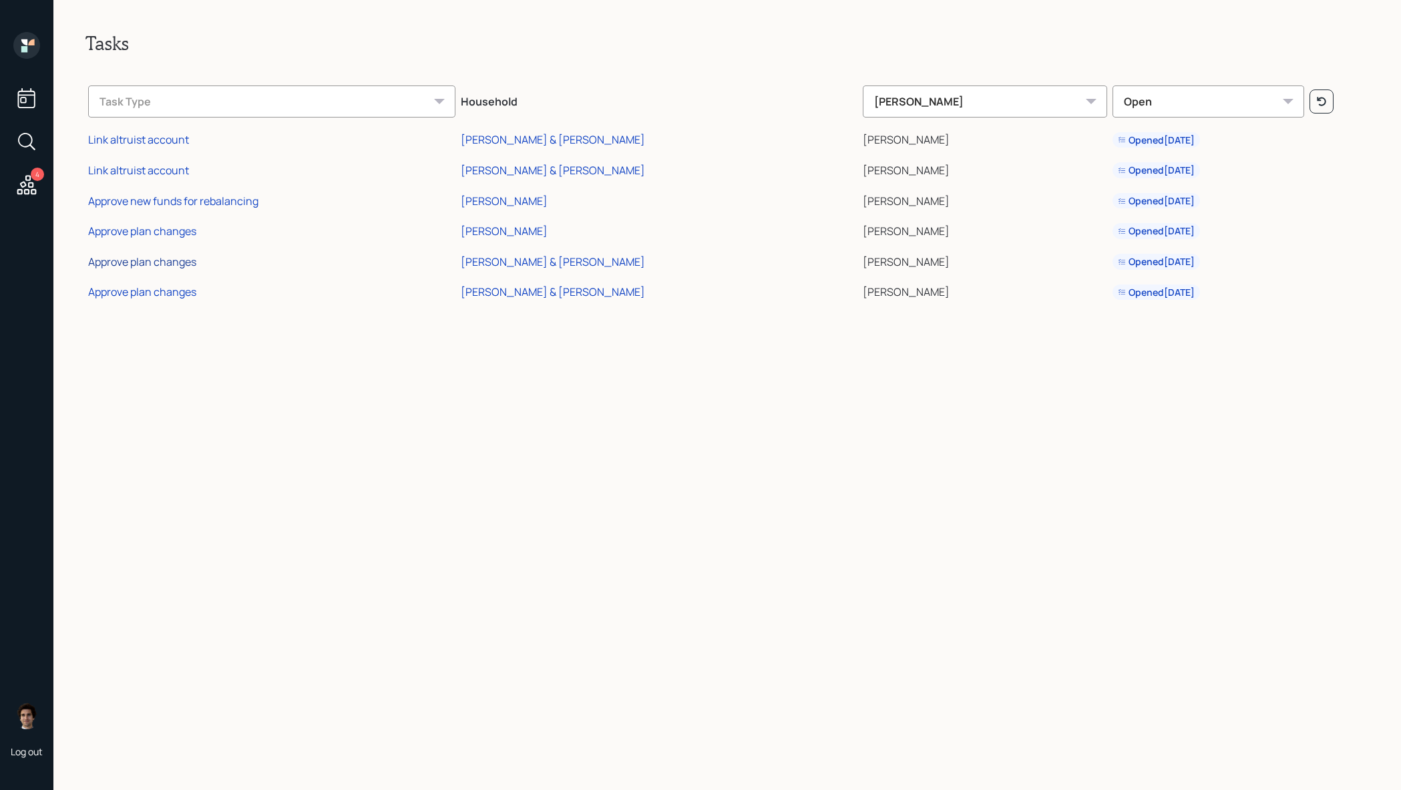
click at [132, 258] on div "Approve plan changes" at bounding box center [142, 261] width 108 height 15
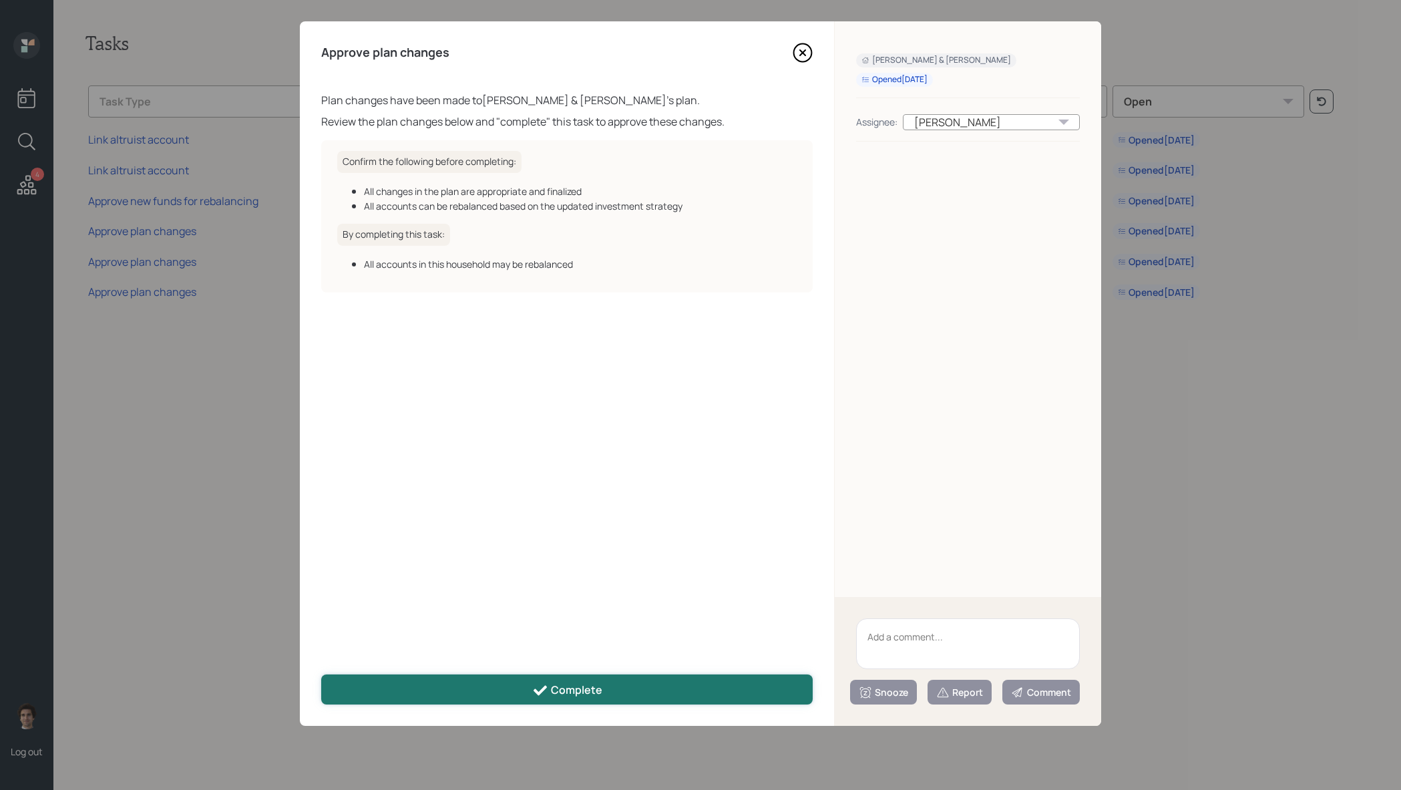
click at [543, 681] on button "Complete" at bounding box center [566, 689] width 491 height 30
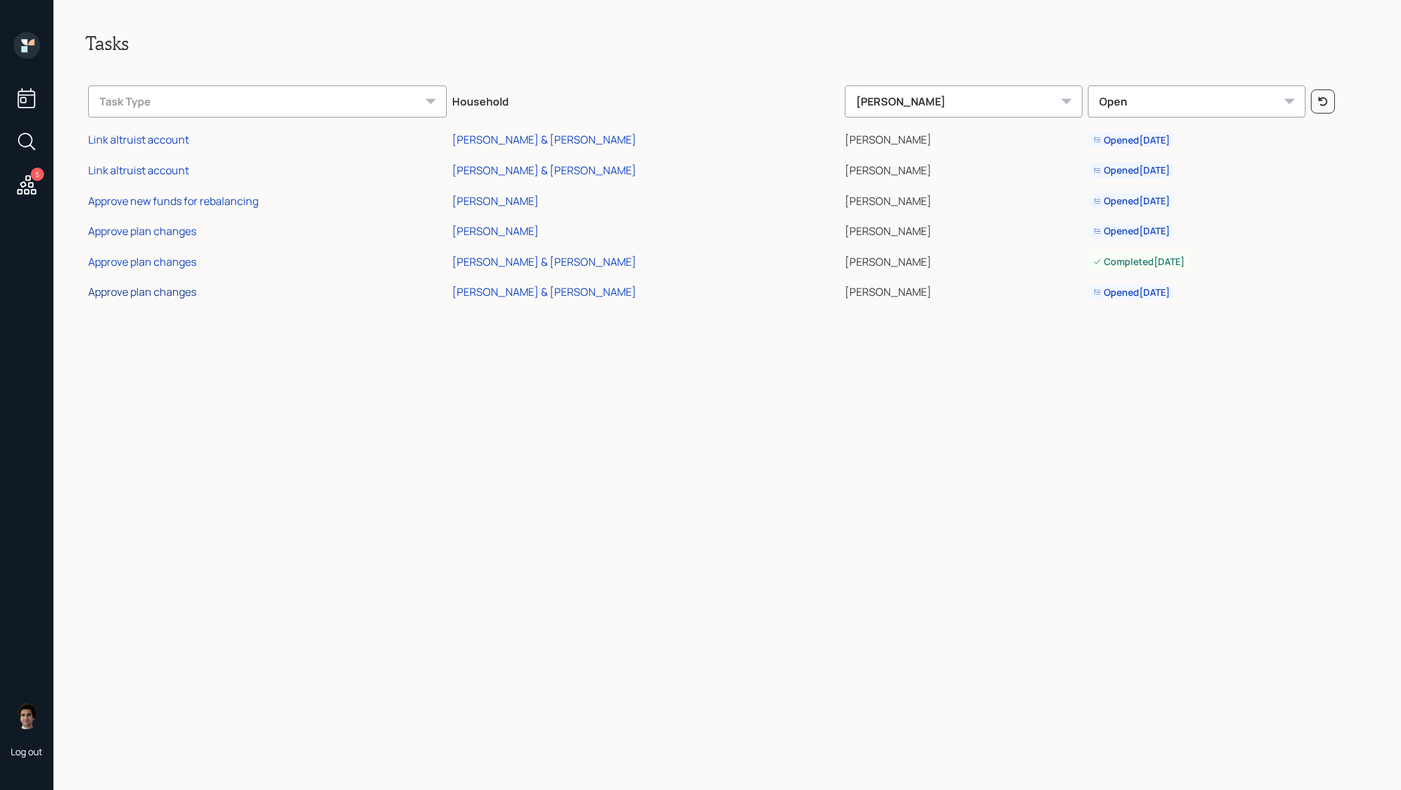
click at [164, 291] on div "Approve plan changes" at bounding box center [142, 291] width 108 height 15
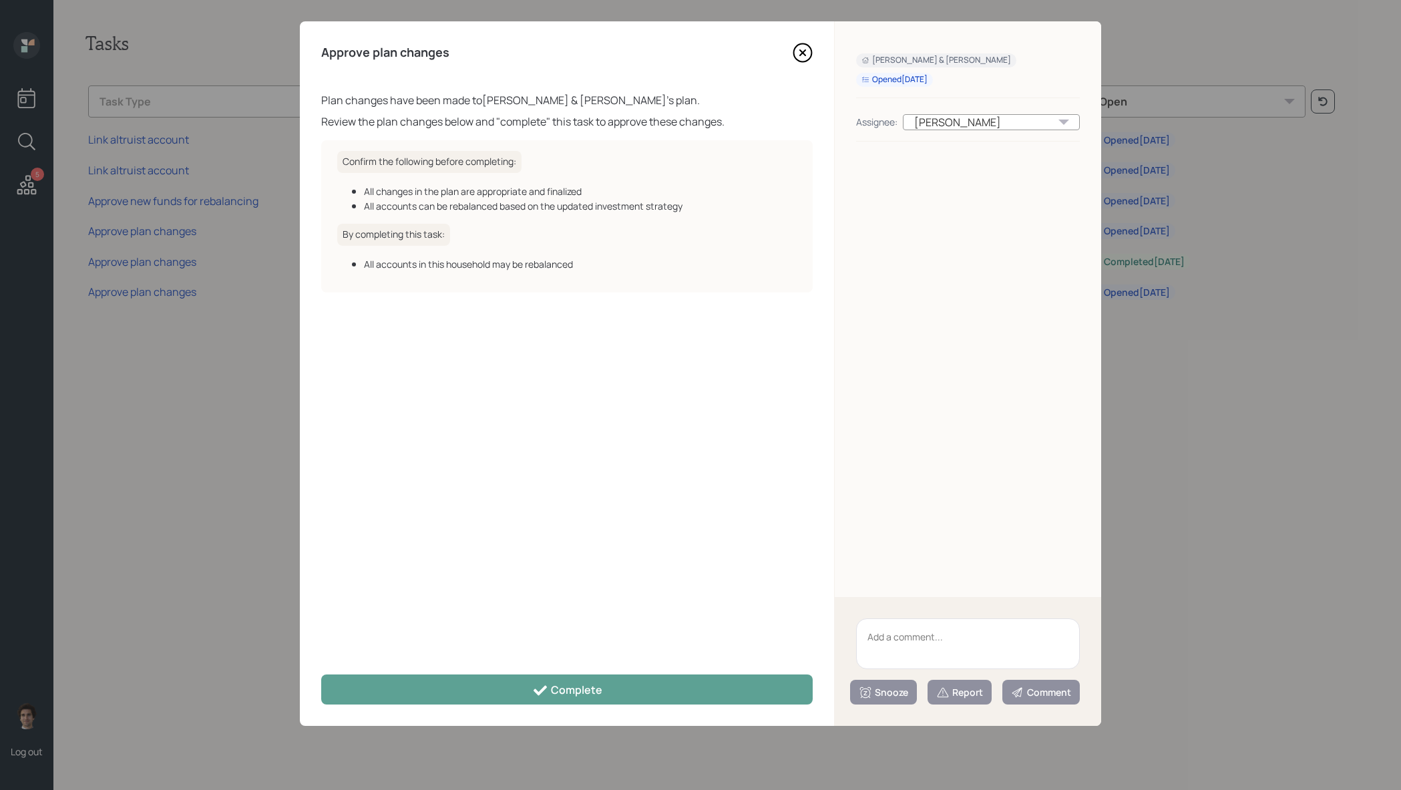
click at [578, 707] on div "Approve plan changes Plan changes have been made to [PERSON_NAME] & [PERSON_NAM…" at bounding box center [567, 373] width 534 height 704
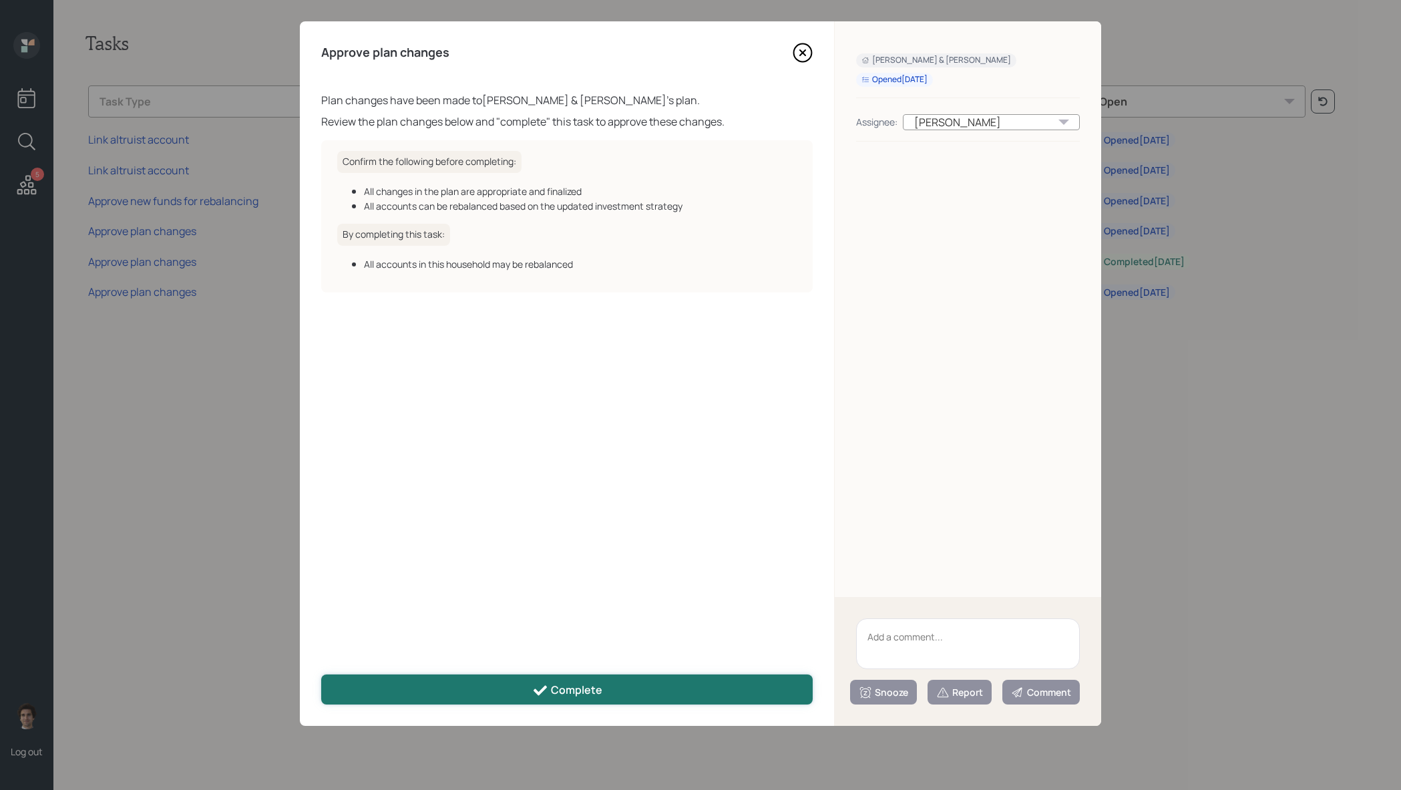
click at [575, 692] on div "Complete" at bounding box center [567, 690] width 70 height 16
click at [547, 676] on button "Complete" at bounding box center [566, 689] width 491 height 30
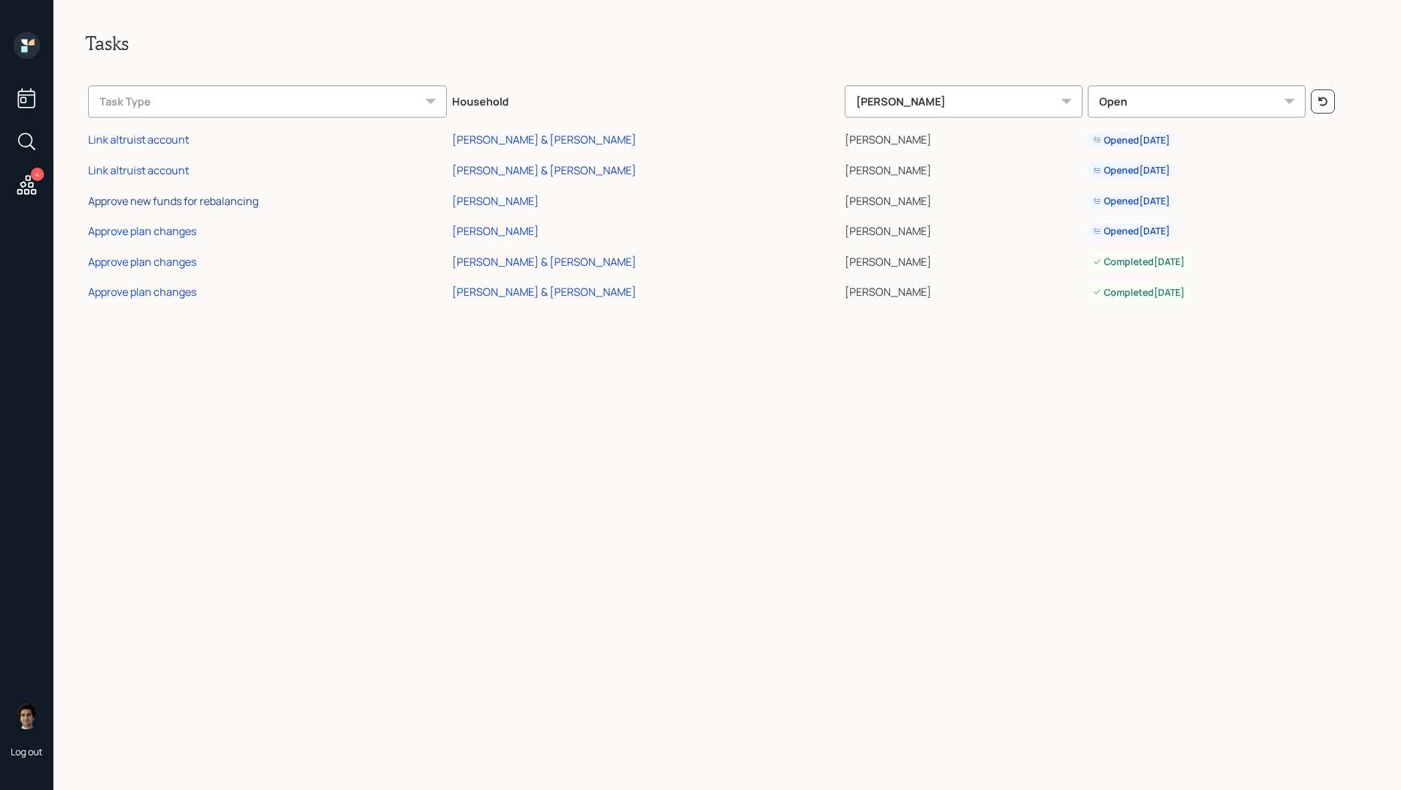
click at [254, 198] on div "Approve new funds for rebalancing" at bounding box center [173, 201] width 170 height 15
click at [224, 199] on div "Approve new funds for rebalancing" at bounding box center [173, 201] width 170 height 15
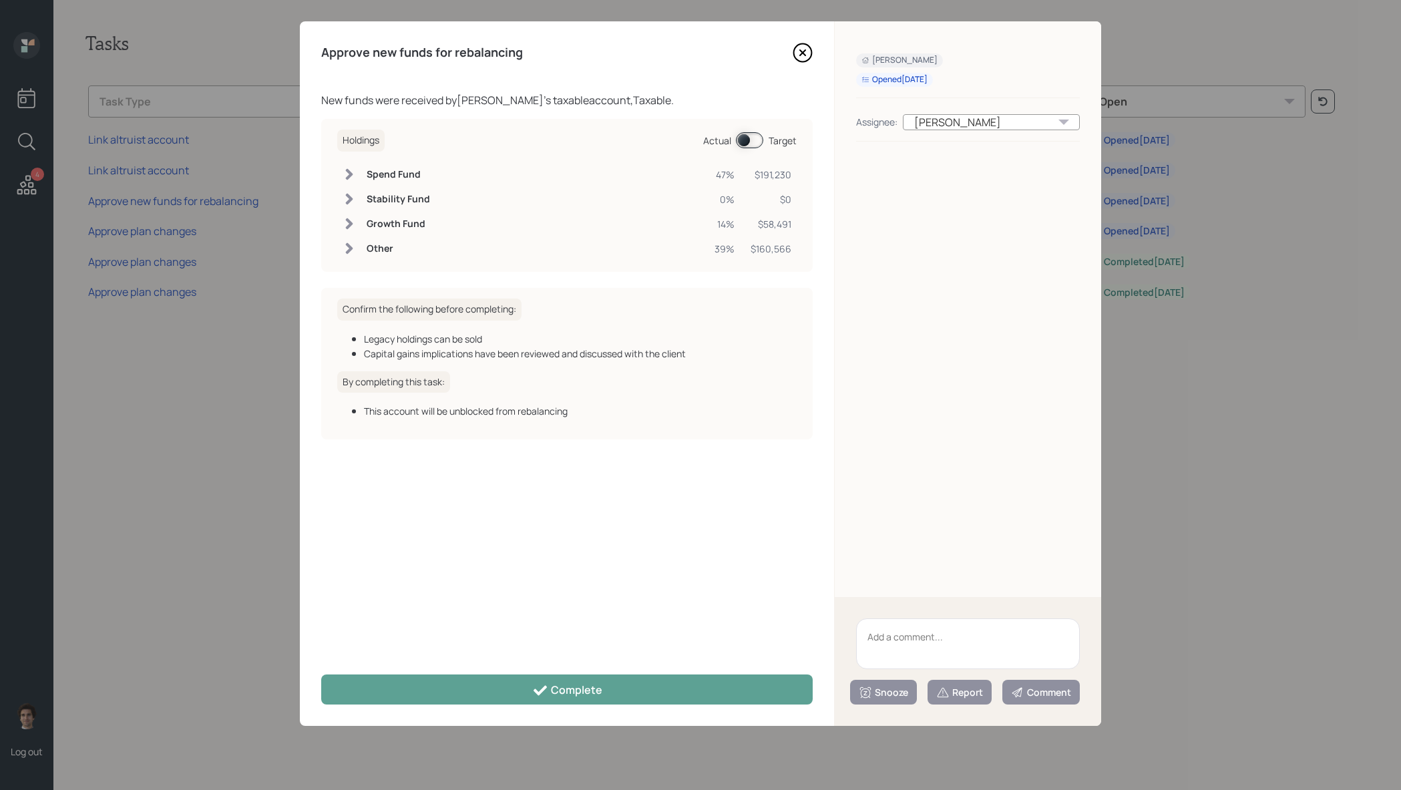
click at [752, 146] on span at bounding box center [749, 140] width 27 height 16
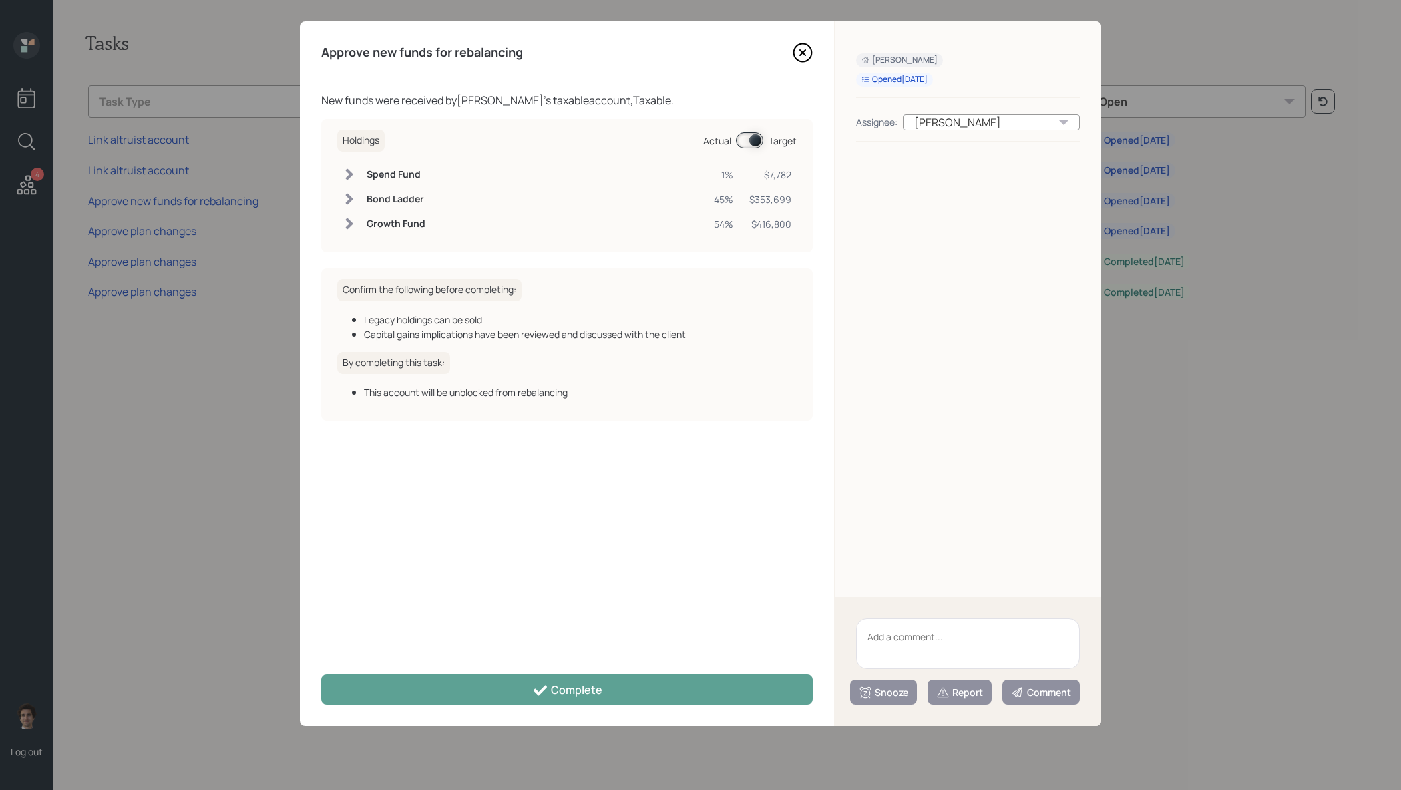
click at [751, 145] on span at bounding box center [749, 140] width 27 height 16
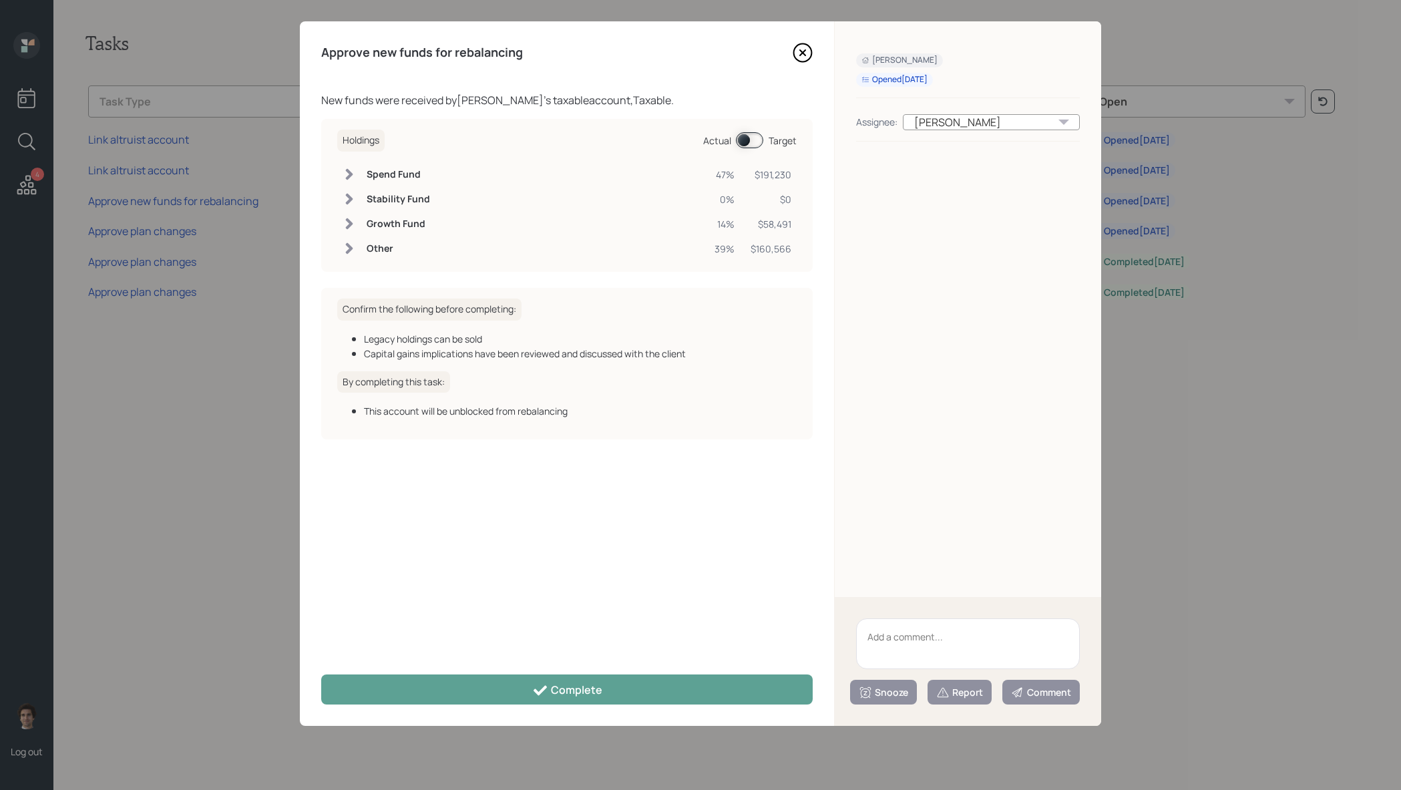
click at [425, 247] on h6 "Other" at bounding box center [398, 248] width 63 height 11
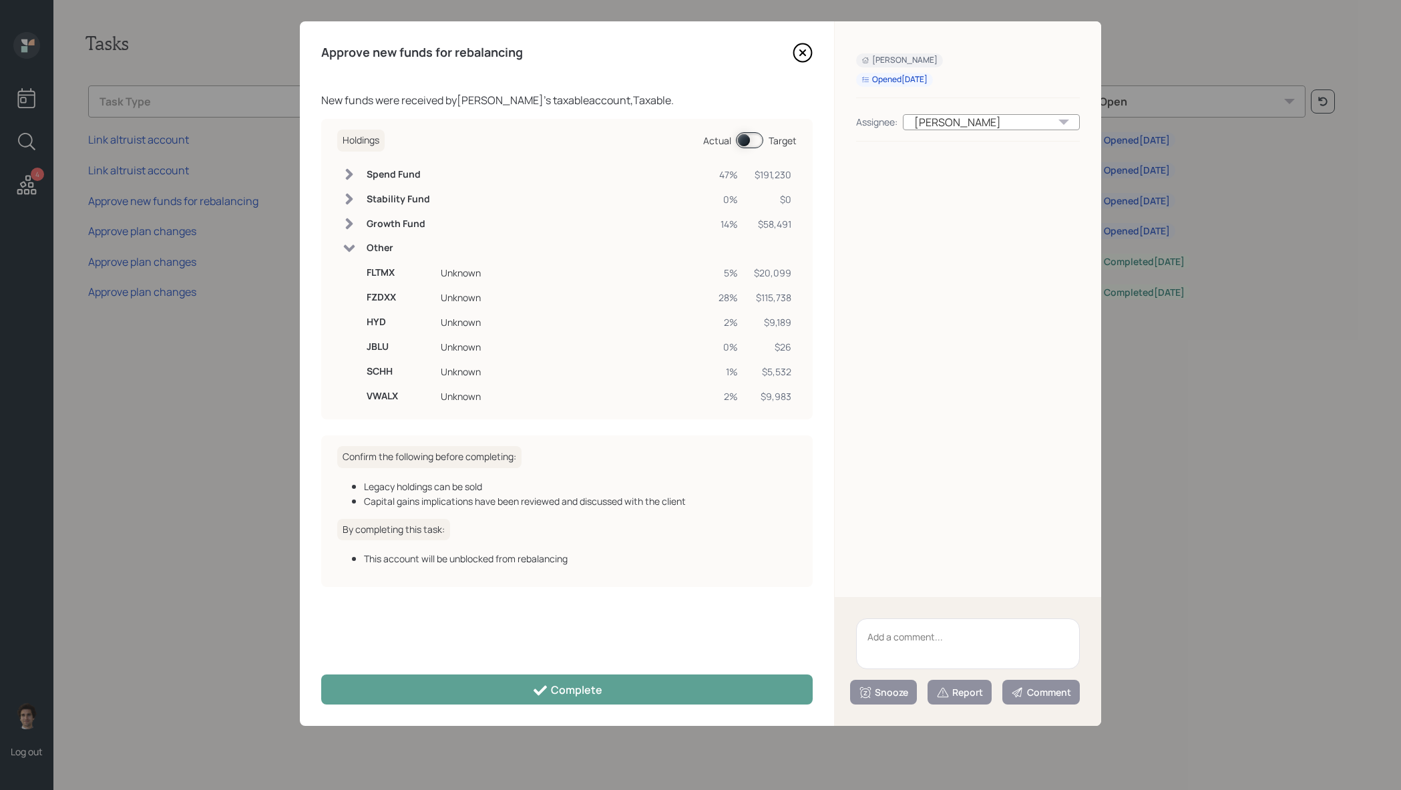
click at [425, 247] on h6 "Other" at bounding box center [398, 247] width 63 height 11
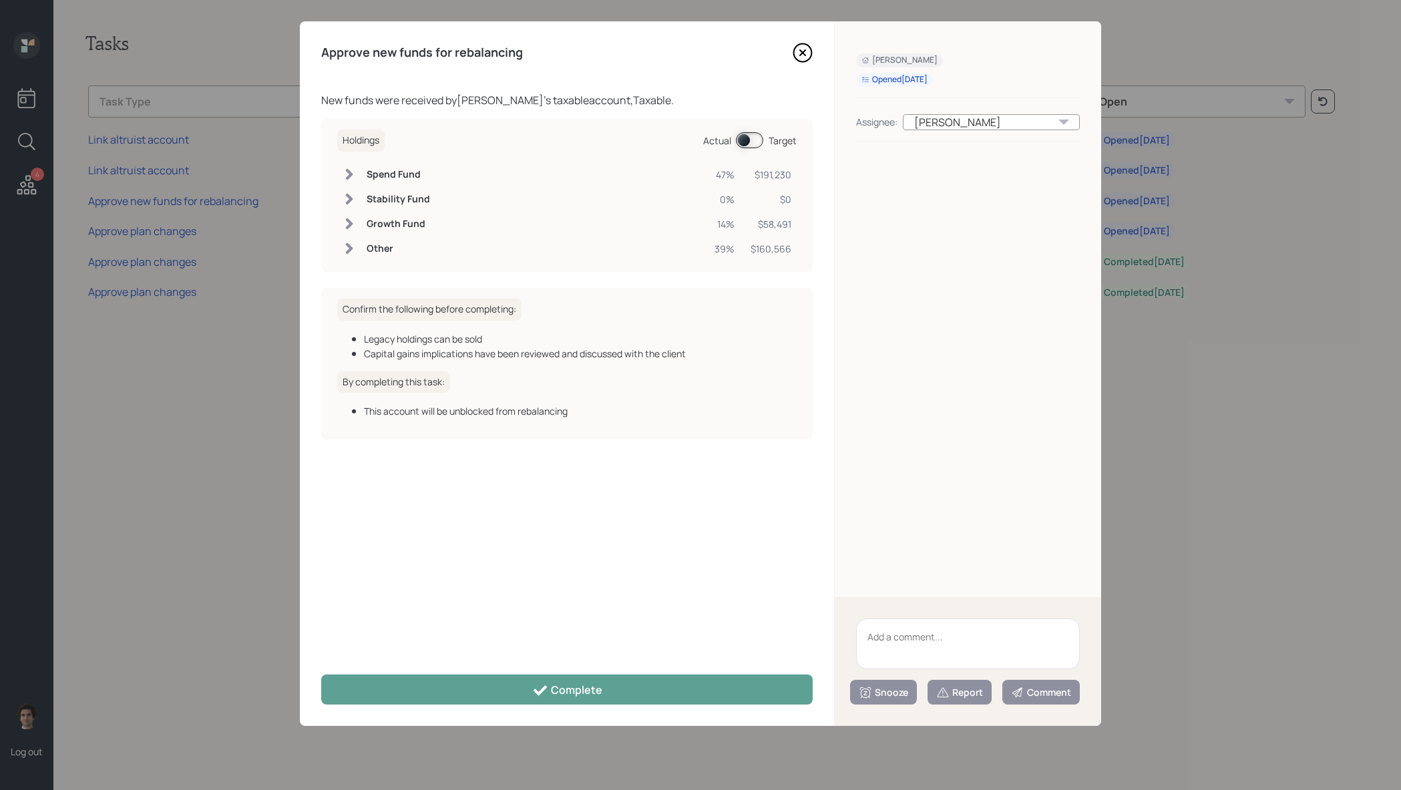
click at [425, 228] on h6 "Growth Fund" at bounding box center [398, 223] width 63 height 11
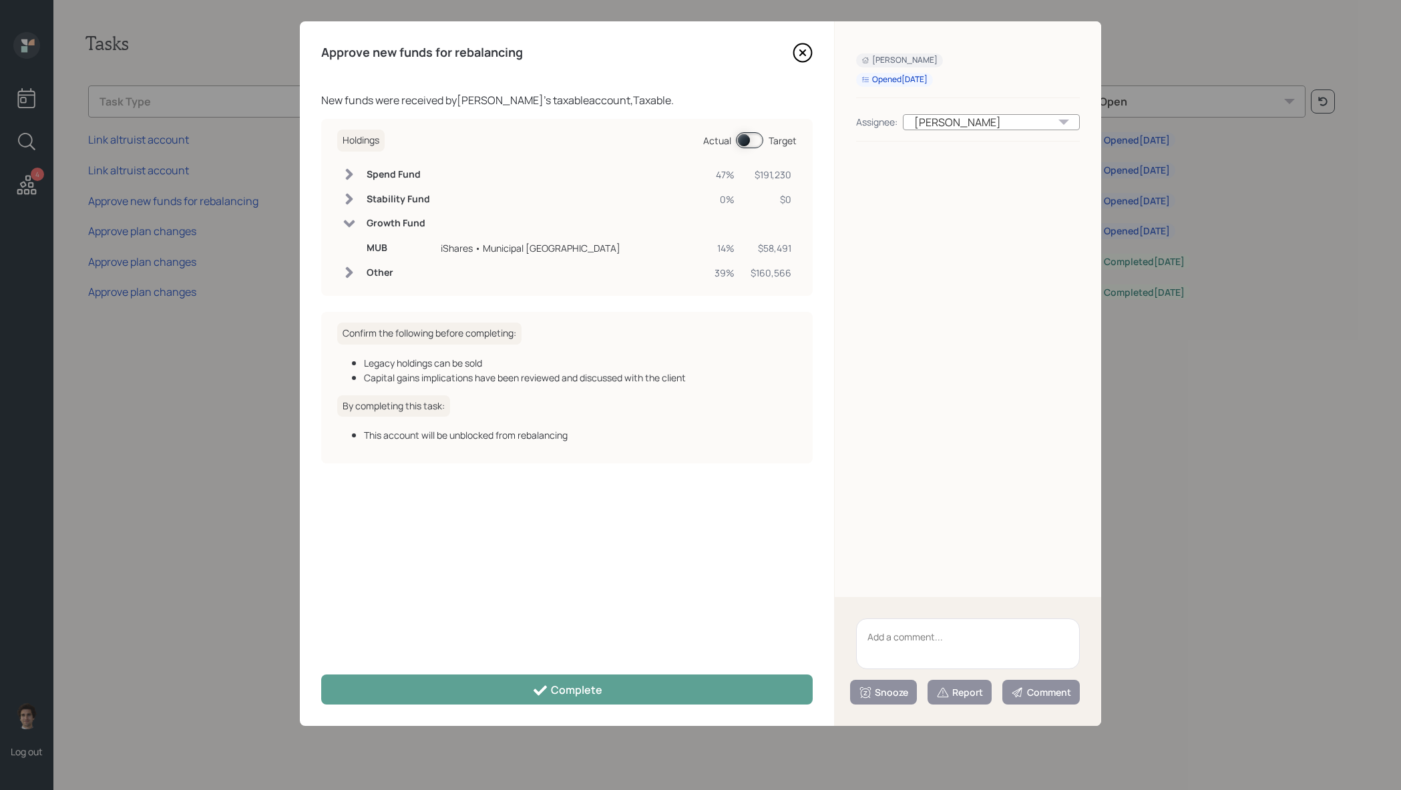
click at [425, 228] on h6 "Growth Fund" at bounding box center [398, 223] width 63 height 11
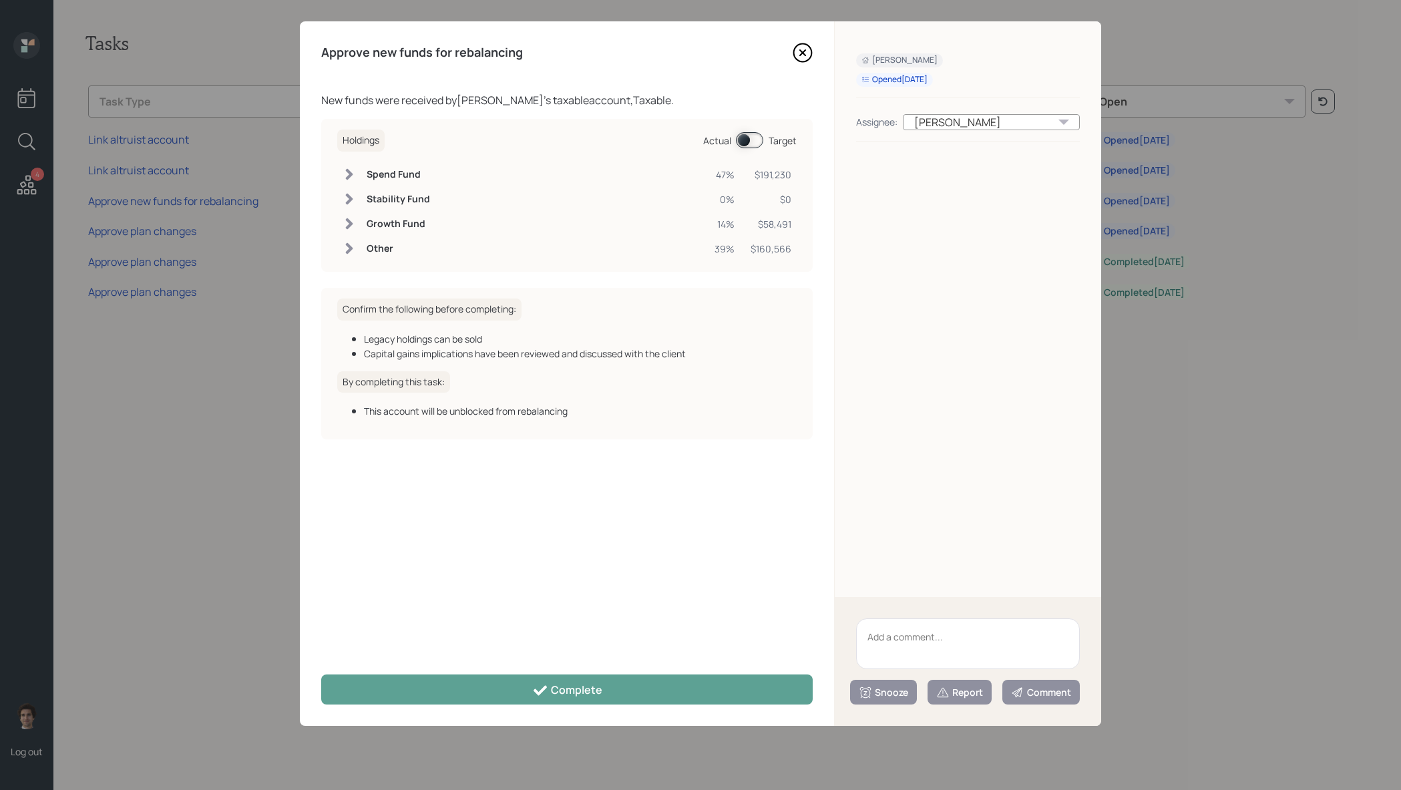
click at [410, 174] on h6 "Spend Fund" at bounding box center [398, 174] width 63 height 11
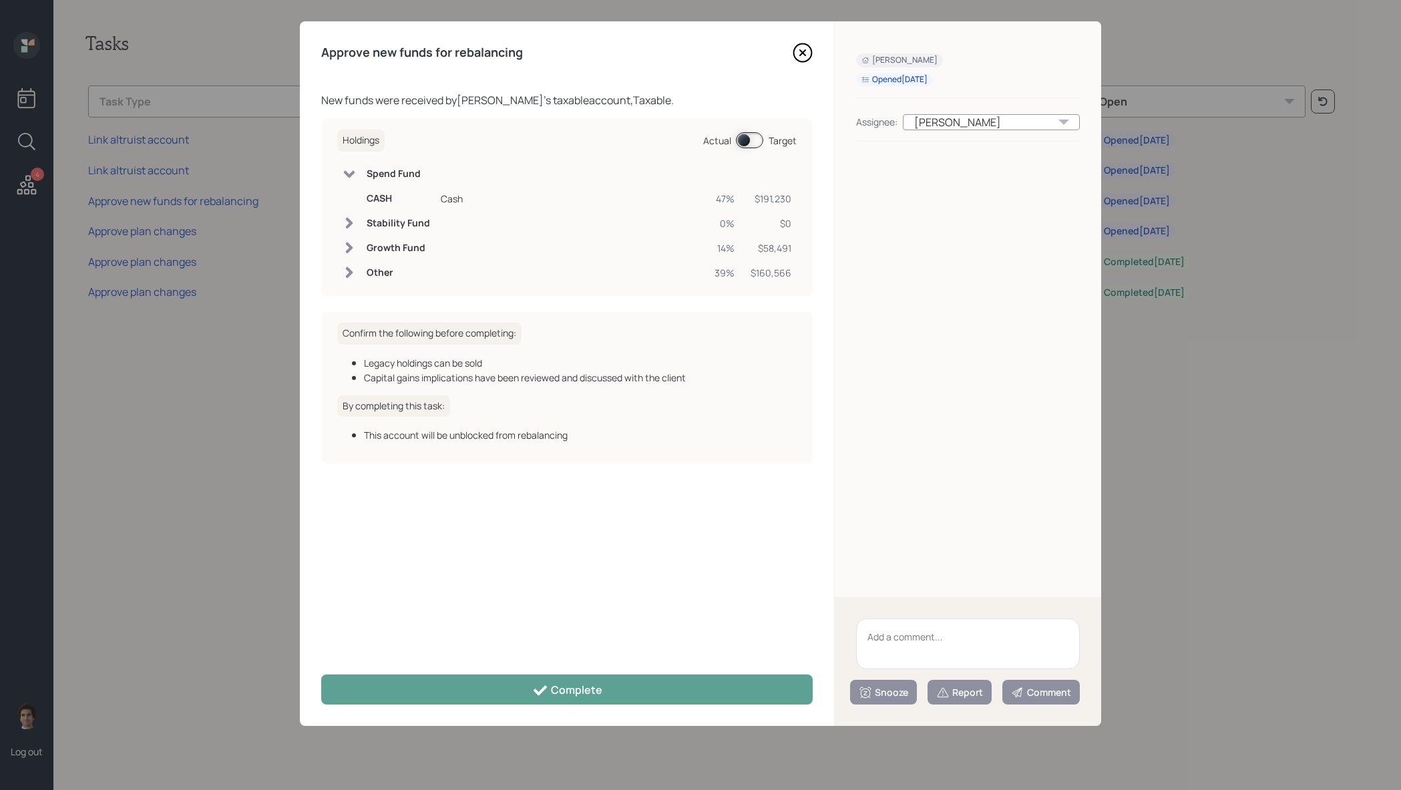
click at [410, 174] on h6 "Spend Fund" at bounding box center [398, 173] width 63 height 11
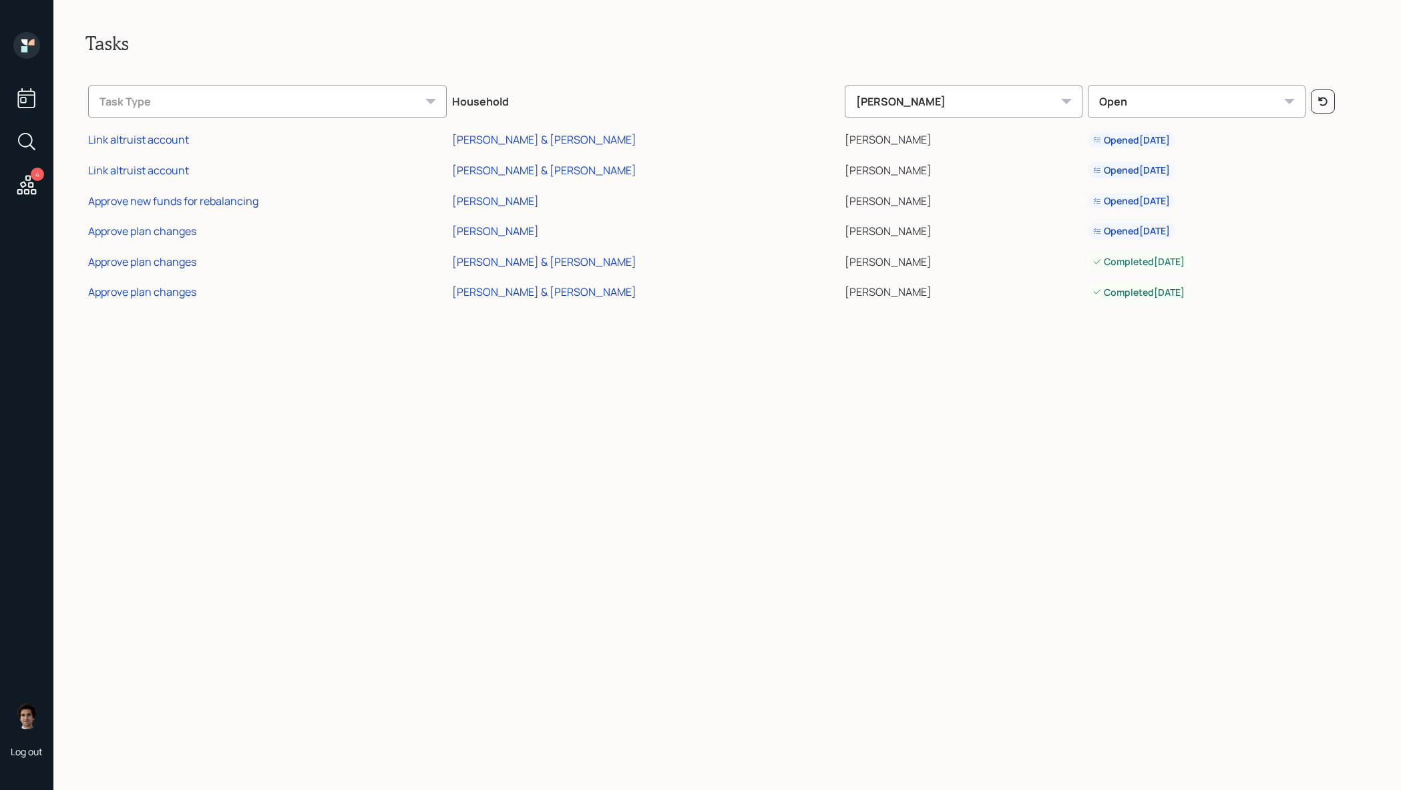
click at [189, 274] on td "Approve plan changes" at bounding box center [267, 259] width 364 height 31
click at [189, 255] on div "Approve plan changes" at bounding box center [142, 261] width 108 height 15
click at [127, 298] on div "Approve plan changes" at bounding box center [142, 291] width 108 height 15
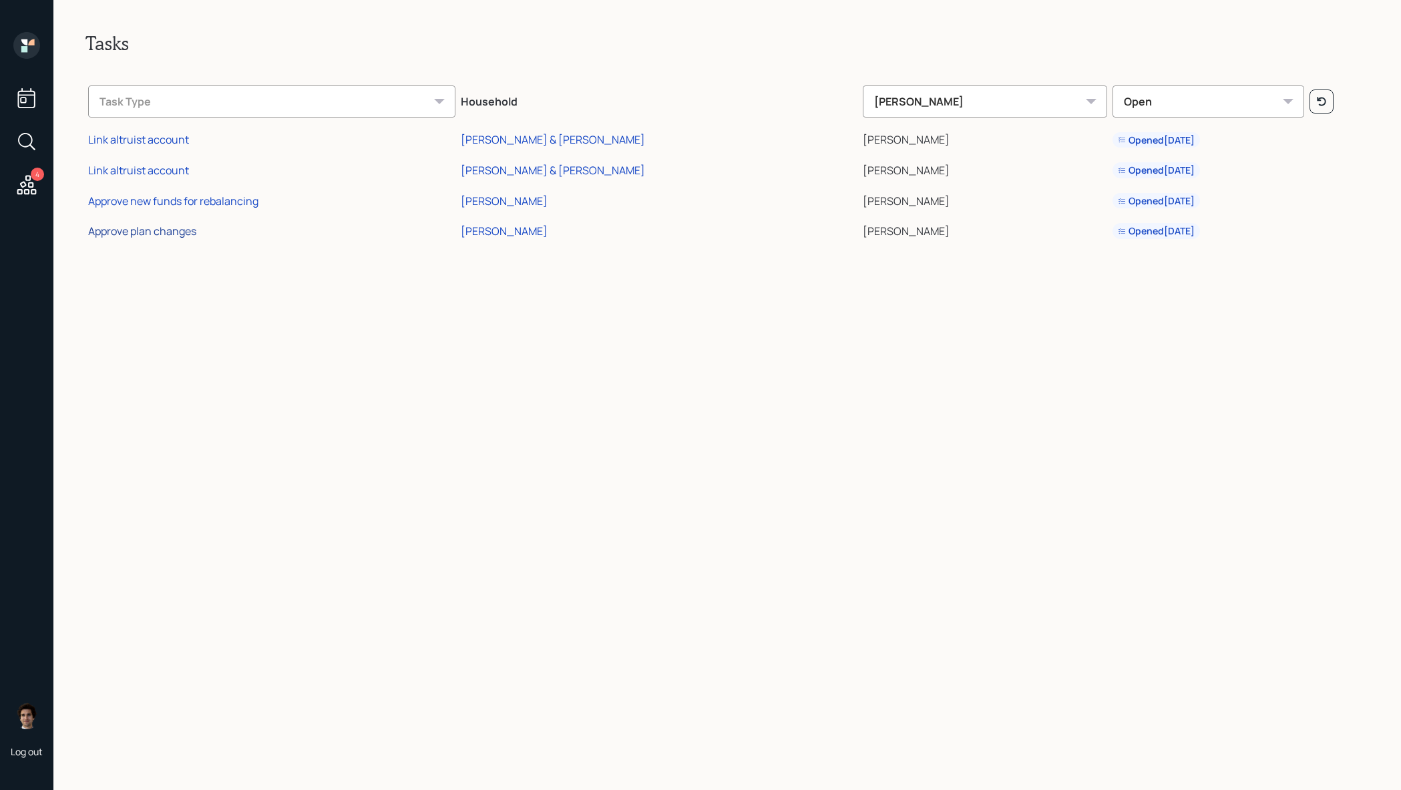
click at [192, 236] on div "Approve plan changes" at bounding box center [142, 231] width 108 height 15
